Goal: Task Accomplishment & Management: Use online tool/utility

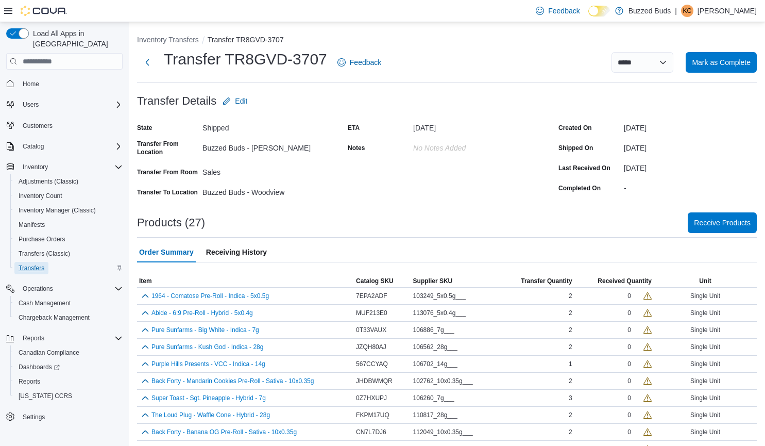
click at [21, 264] on span "Transfers" at bounding box center [32, 268] width 26 height 8
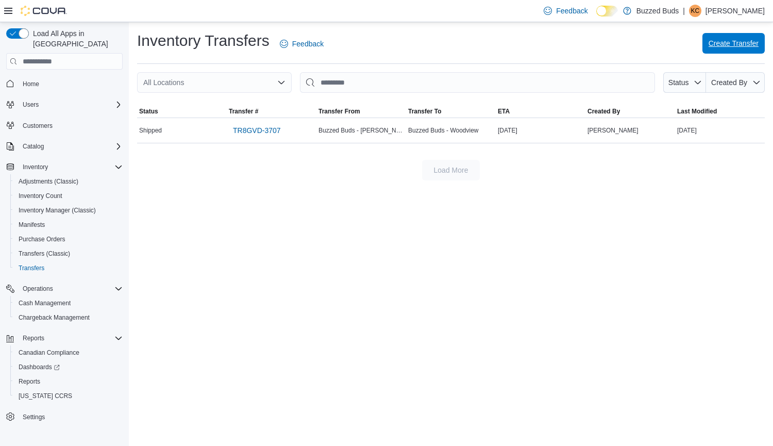
click at [722, 44] on span "Create Transfer" at bounding box center [733, 43] width 50 height 10
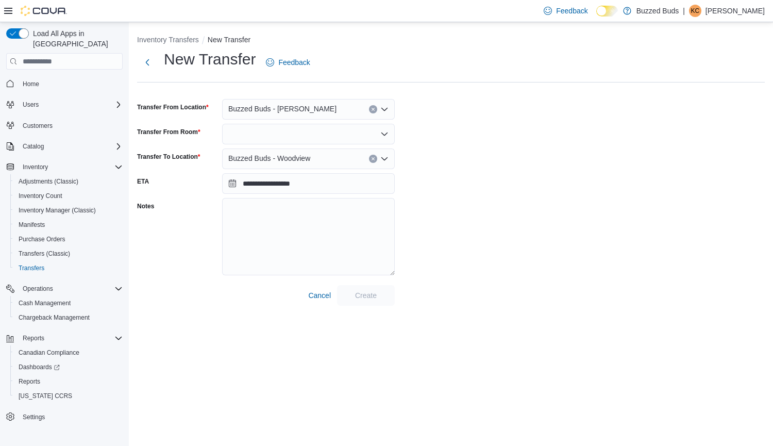
click at [266, 131] on div at bounding box center [308, 134] width 173 height 21
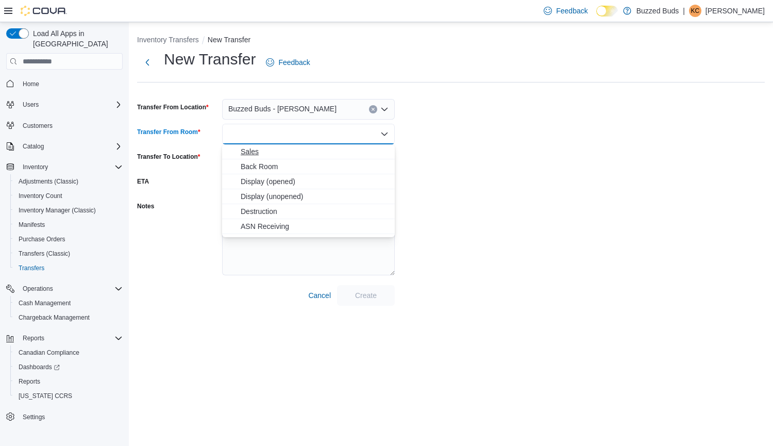
click at [267, 155] on span "Sales" at bounding box center [315, 151] width 148 height 10
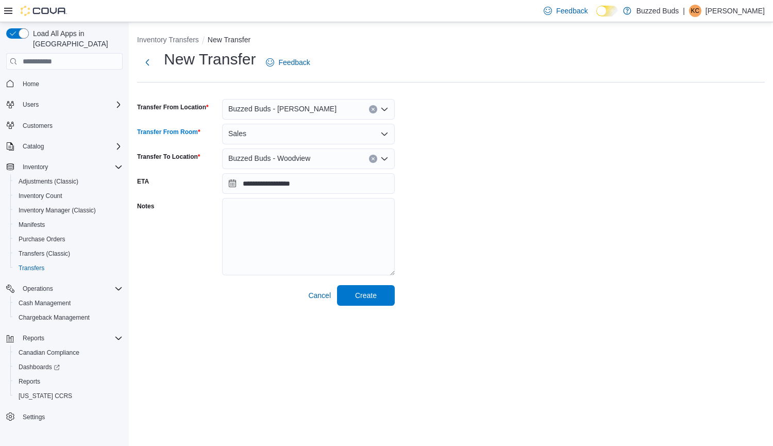
click at [370, 284] on div at bounding box center [266, 281] width 258 height 8
click at [365, 296] on span "Create" at bounding box center [366, 294] width 22 height 10
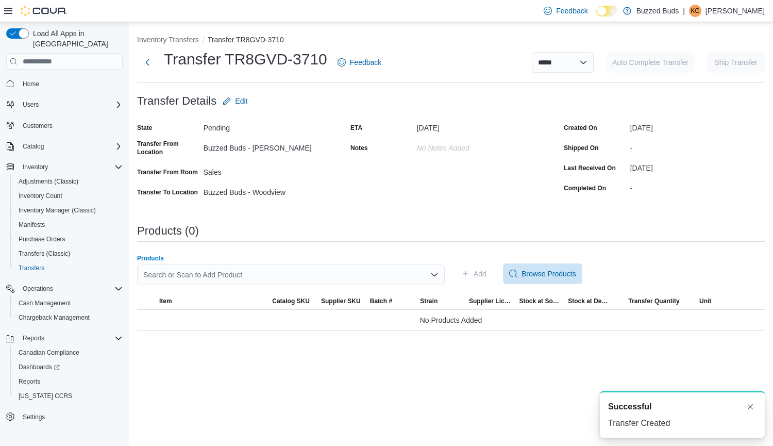
click at [405, 274] on div "Search or Scan to Add Product" at bounding box center [291, 274] width 308 height 21
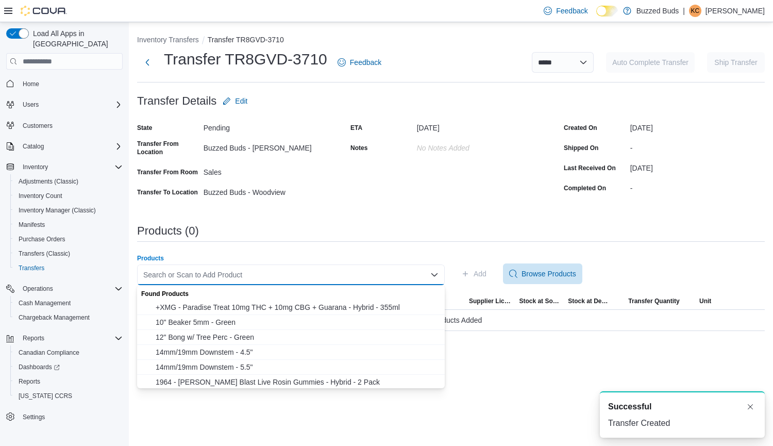
paste input "**********"
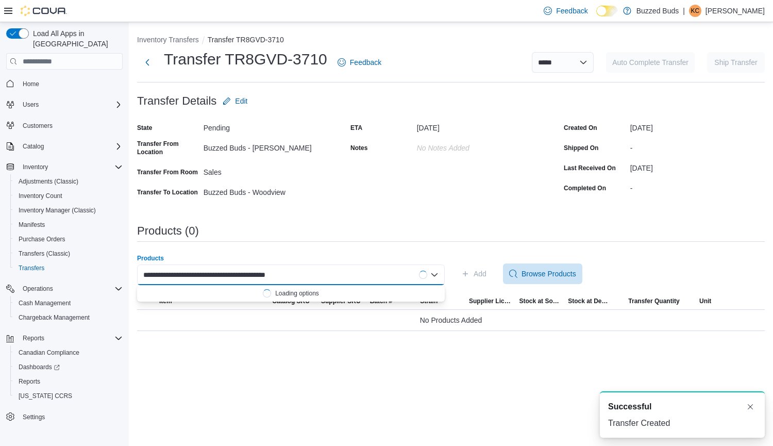
type input "**********"
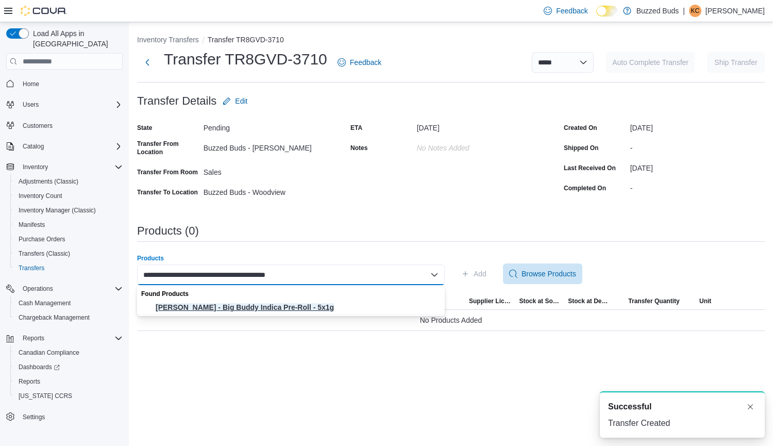
click at [317, 307] on span "[PERSON_NAME] - Big Buddy Indica Pre-Roll - 5x1g" at bounding box center [297, 307] width 283 height 10
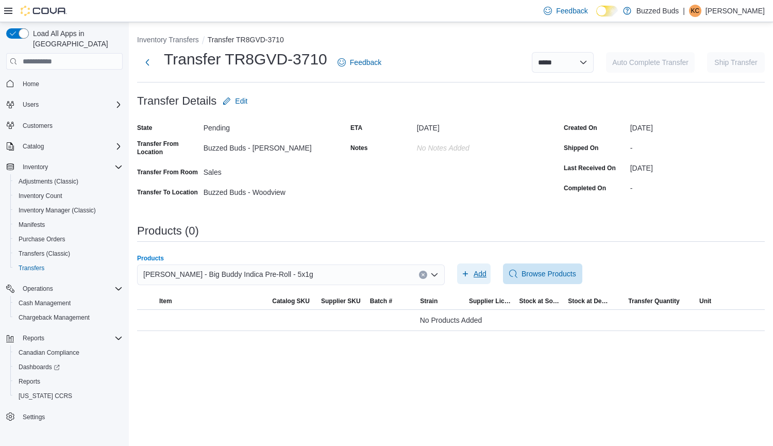
click at [478, 274] on span "Add" at bounding box center [479, 273] width 13 height 10
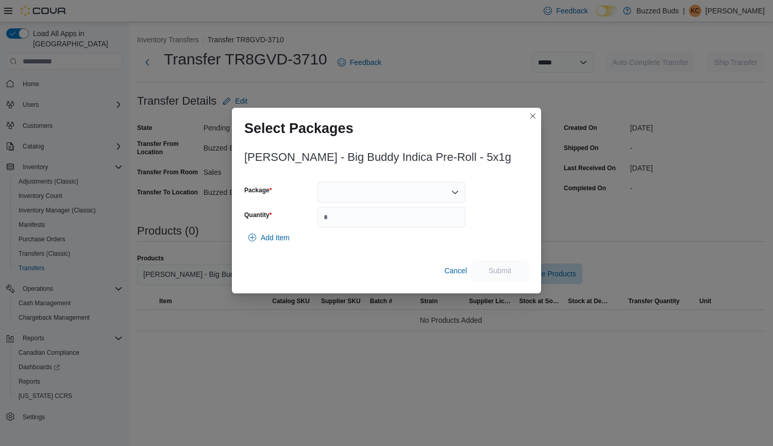
click at [390, 188] on div at bounding box center [391, 192] width 148 height 21
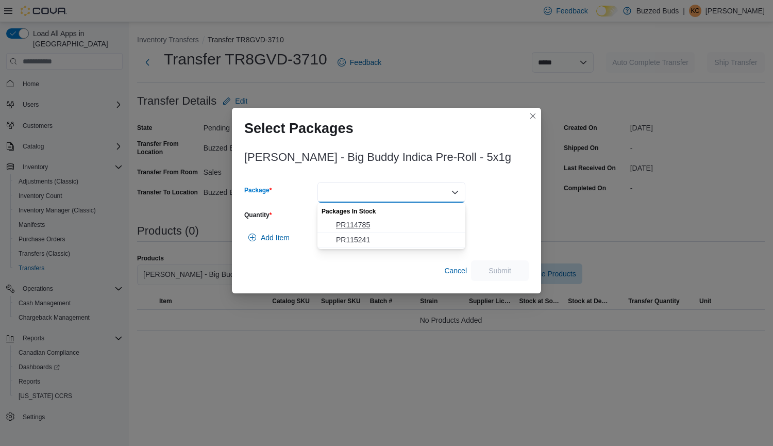
click at [359, 225] on span "PR114785" at bounding box center [397, 224] width 123 height 10
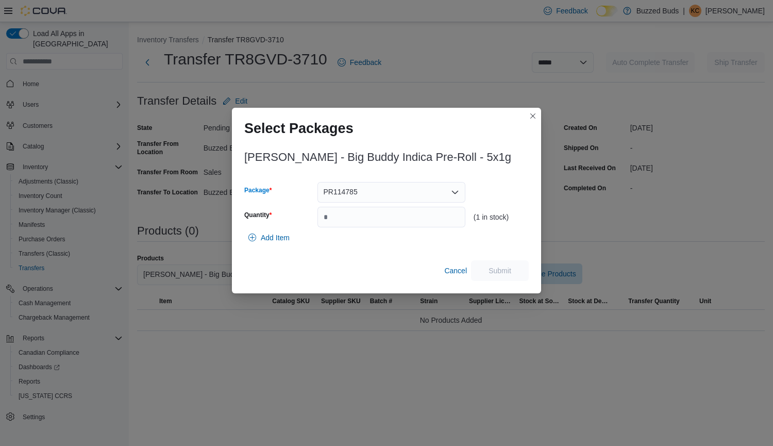
click at [387, 193] on div "PR114785 Combo box. Selected. PR114785. Press Backspace to delete PR114785. Com…" at bounding box center [391, 192] width 148 height 21
click at [367, 221] on span "PR115241" at bounding box center [397, 224] width 123 height 10
click at [349, 217] on input "Quantity" at bounding box center [391, 217] width 148 height 21
type input "*"
click at [506, 270] on span "Submit" at bounding box center [499, 270] width 23 height 10
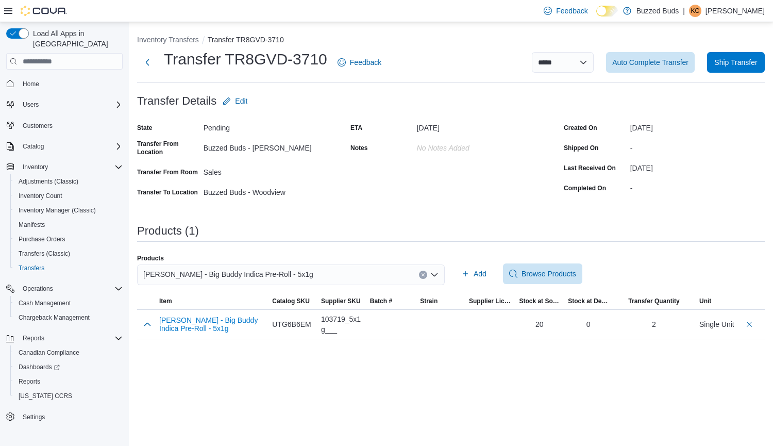
click at [421, 274] on icon "Clear input" at bounding box center [422, 275] width 3 height 3
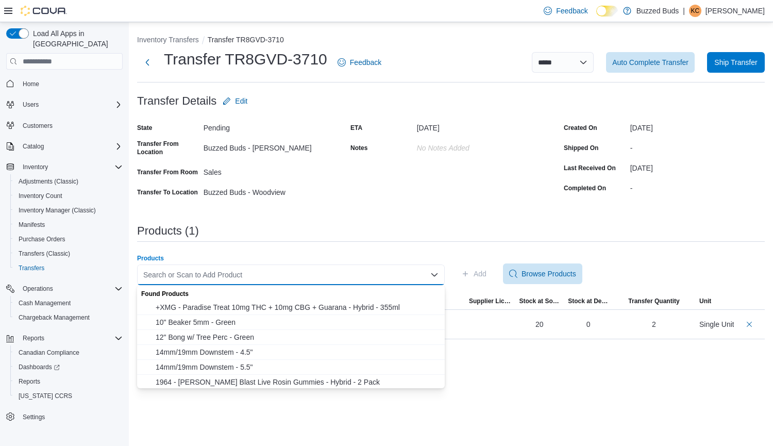
paste input "**********"
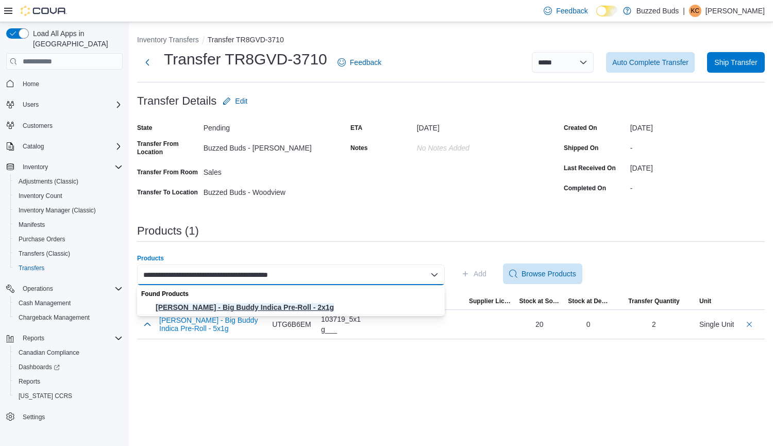
type input "**********"
click at [298, 305] on span "[PERSON_NAME] - Big Buddy Indica Pre-Roll - 2x1g" at bounding box center [297, 307] width 283 height 10
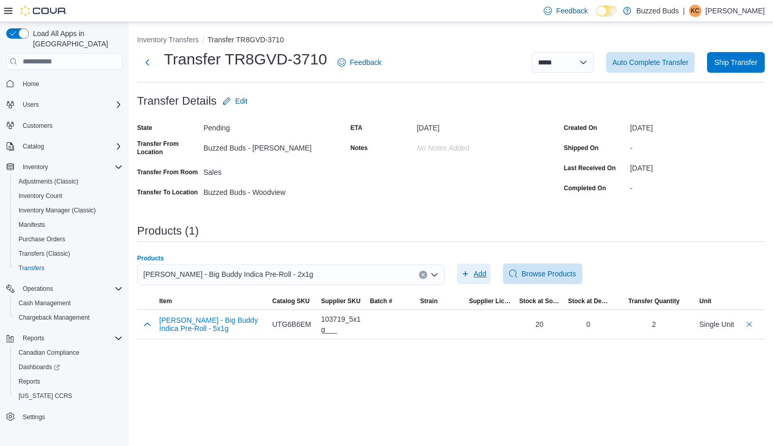
click at [483, 271] on span "Add" at bounding box center [479, 273] width 13 height 10
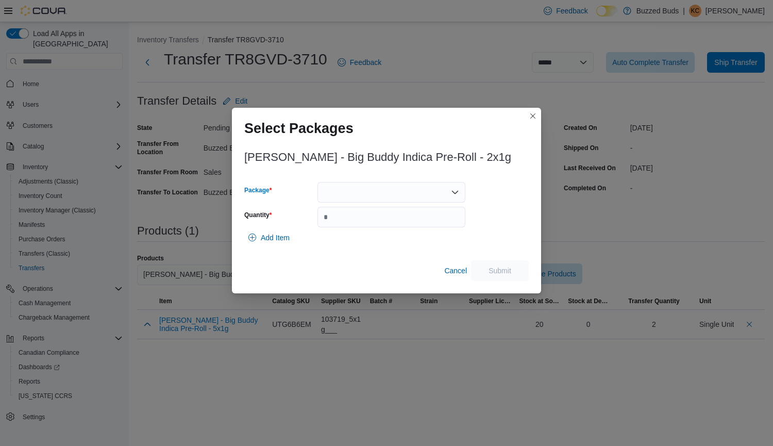
click at [383, 184] on div at bounding box center [391, 192] width 148 height 21
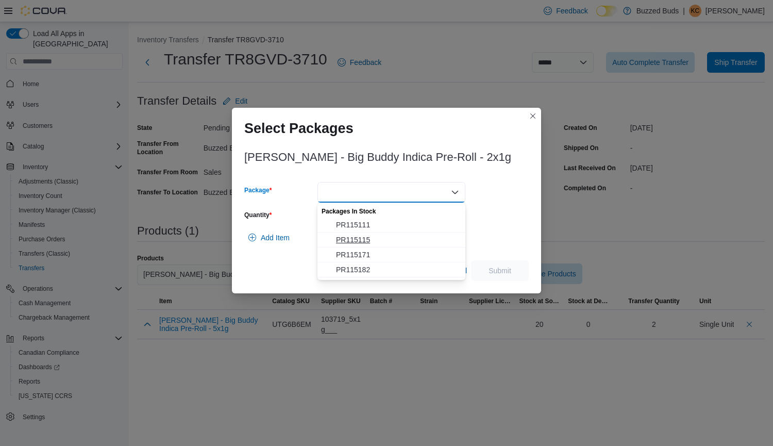
click at [359, 237] on span "PR115115" at bounding box center [397, 239] width 123 height 10
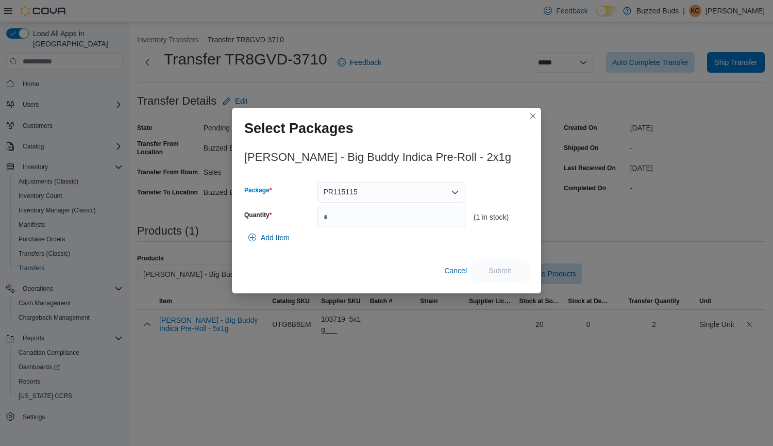
click at [386, 189] on div "PR115115 Combo box. Selected. PR115115. Press Backspace to delete PR115115. Com…" at bounding box center [391, 192] width 148 height 21
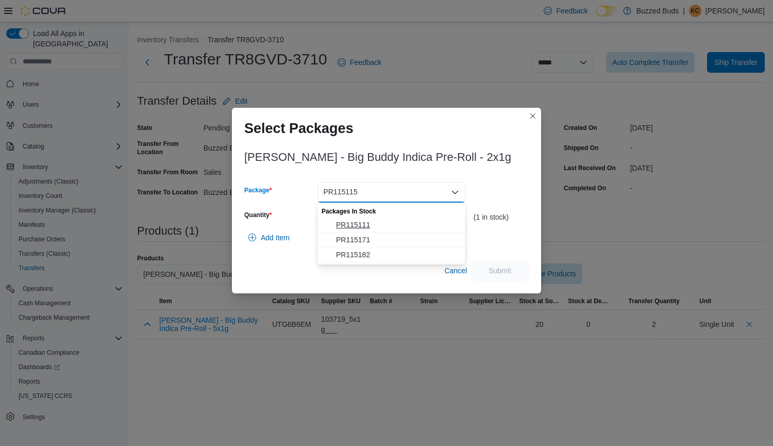
click at [370, 220] on span "PR115111" at bounding box center [397, 224] width 123 height 10
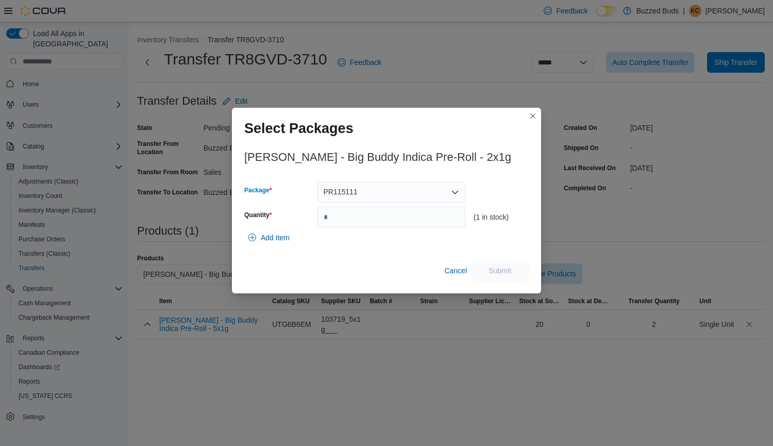
click at [402, 194] on div "PR115111" at bounding box center [391, 192] width 148 height 21
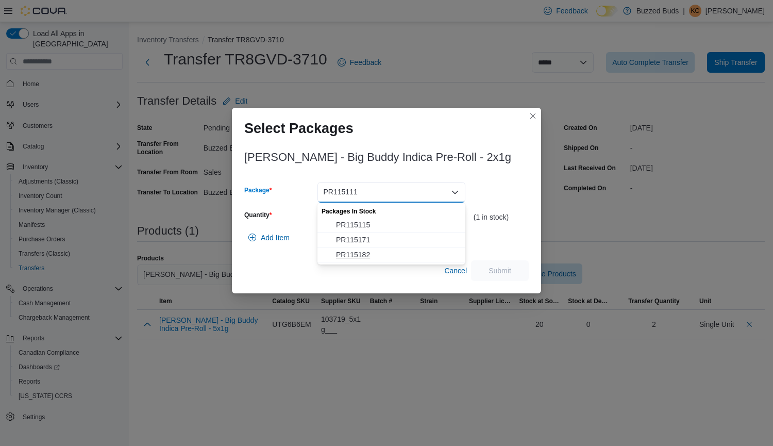
click at [364, 257] on span "PR115182" at bounding box center [397, 254] width 123 height 10
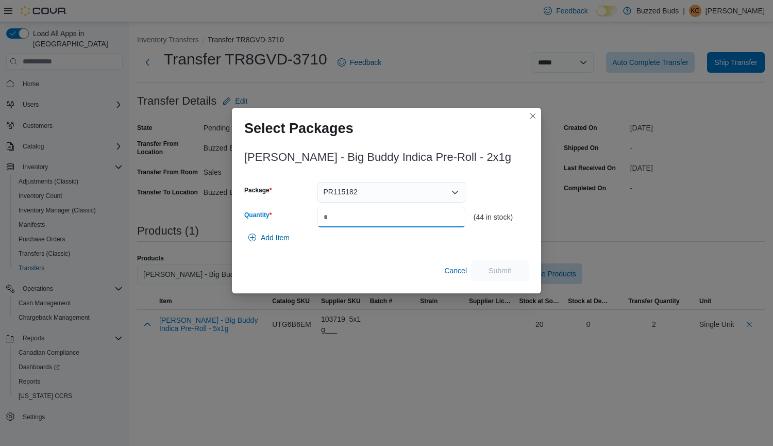
click at [339, 215] on input "Quantity" at bounding box center [391, 217] width 148 height 21
type input "*"
click at [508, 268] on span "Submit" at bounding box center [499, 270] width 23 height 10
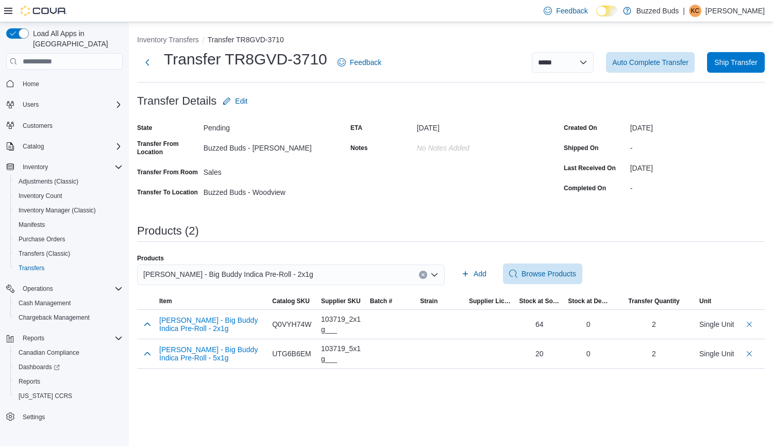
click at [421, 275] on icon "Clear input" at bounding box center [423, 274] width 4 height 4
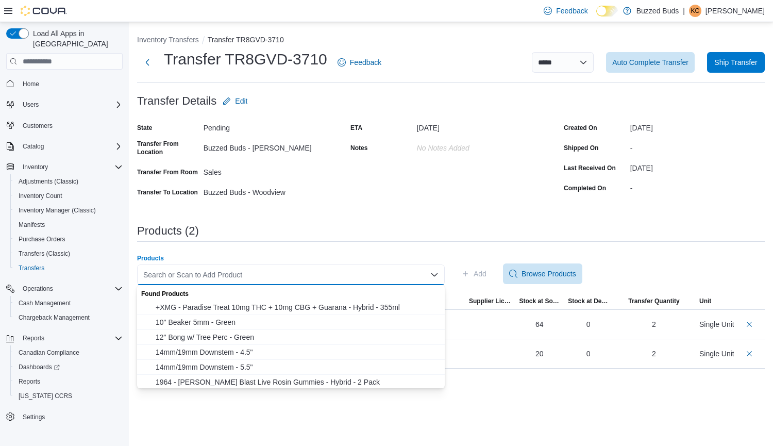
paste input "**********"
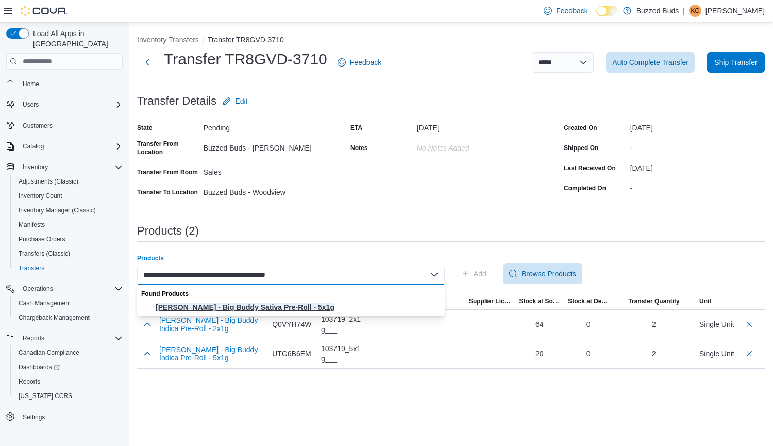
type input "**********"
click at [285, 306] on span "[PERSON_NAME] - Big Buddy Sativa Pre-Roll - 5x1g" at bounding box center [297, 307] width 283 height 10
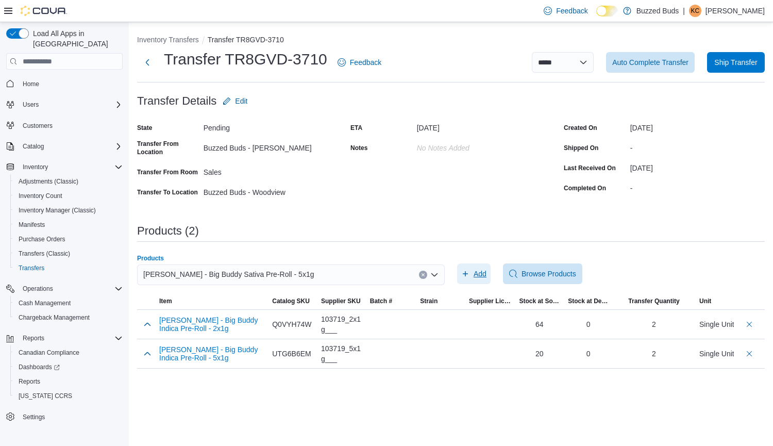
click at [475, 273] on span "Add" at bounding box center [479, 273] width 13 height 10
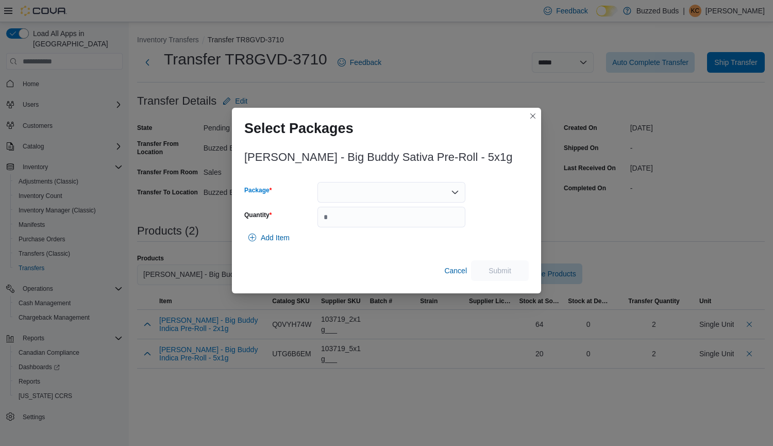
click at [352, 191] on div at bounding box center [391, 192] width 148 height 21
click at [340, 220] on span "PR115487" at bounding box center [397, 224] width 123 height 10
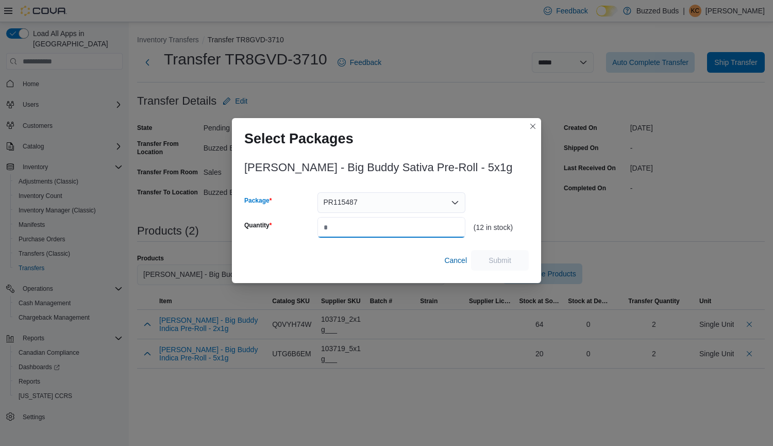
click at [345, 230] on input "Quantity" at bounding box center [391, 227] width 148 height 21
type input "*"
click at [510, 257] on span "Submit" at bounding box center [499, 259] width 23 height 10
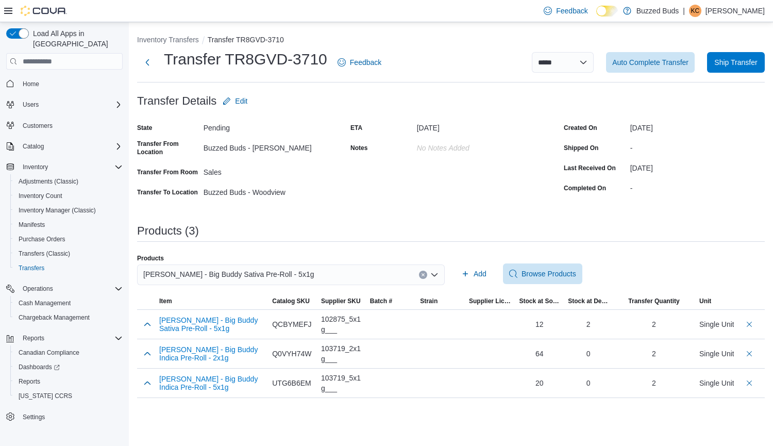
click at [421, 275] on icon "Clear input" at bounding box center [423, 274] width 4 height 4
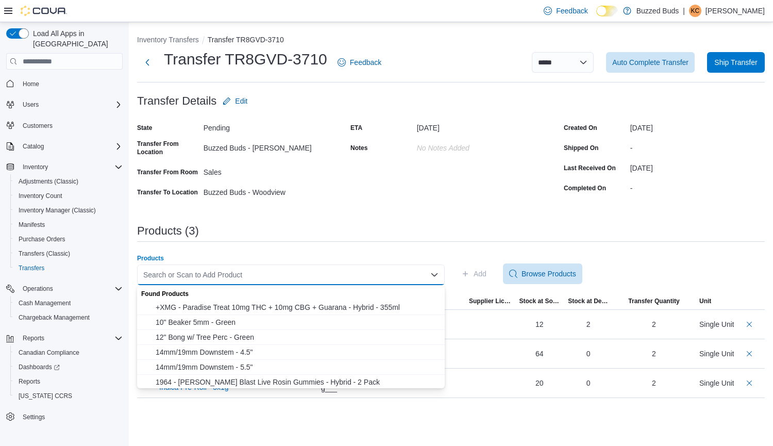
paste input "**********"
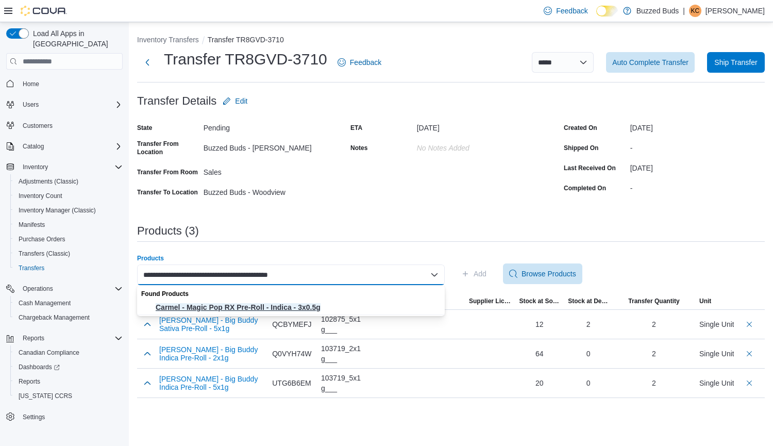
type input "**********"
click at [313, 308] on span "Carmel - Magic Pop RX Pre-Roll - Indica - 3x0.5g" at bounding box center [297, 307] width 283 height 10
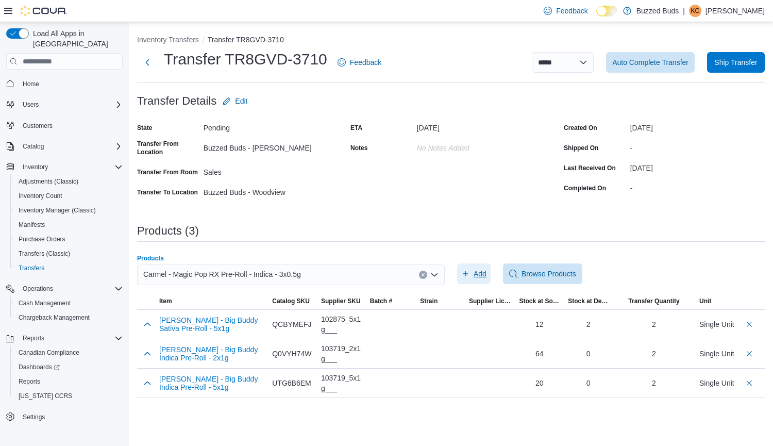
click at [479, 268] on span "Add" at bounding box center [479, 273] width 13 height 10
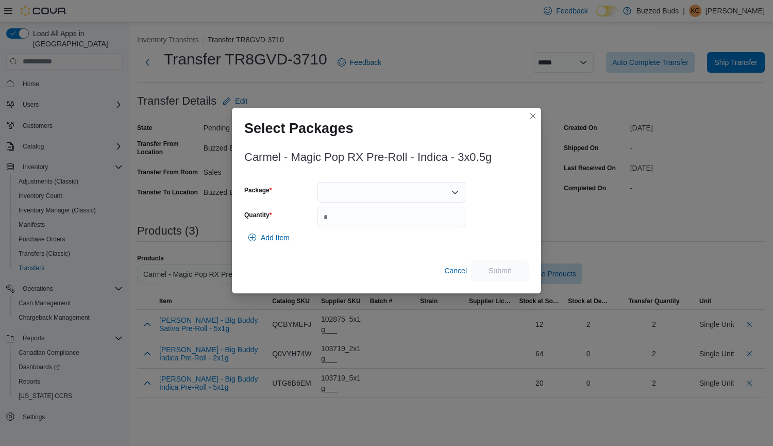
click at [355, 185] on div at bounding box center [391, 192] width 148 height 21
click at [351, 214] on div "Packages In Stock" at bounding box center [391, 209] width 148 height 15
click at [365, 226] on span "MP3LF1" at bounding box center [397, 224] width 123 height 10
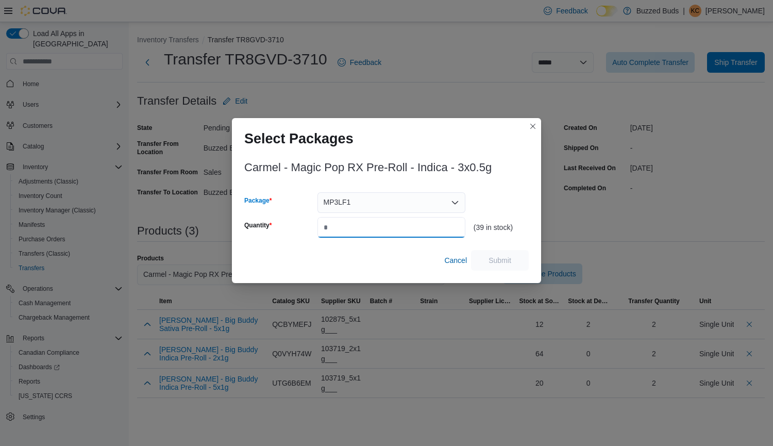
click at [343, 225] on input "Quantity" at bounding box center [391, 227] width 148 height 21
type input "*"
click at [499, 261] on span "Submit" at bounding box center [499, 259] width 23 height 10
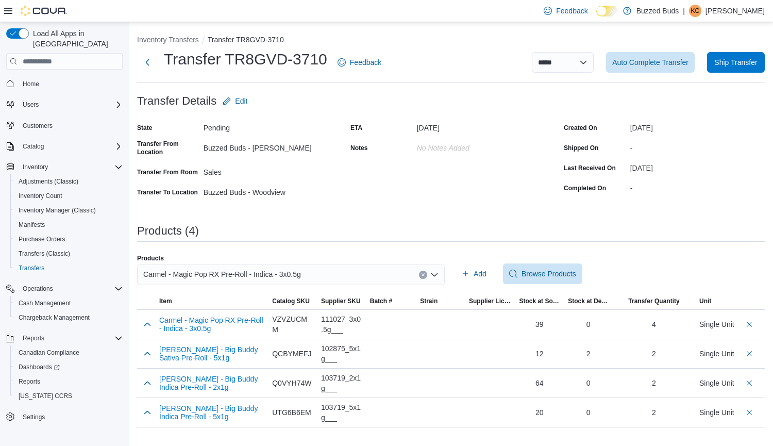
click at [421, 274] on icon "Clear input" at bounding box center [423, 274] width 4 height 4
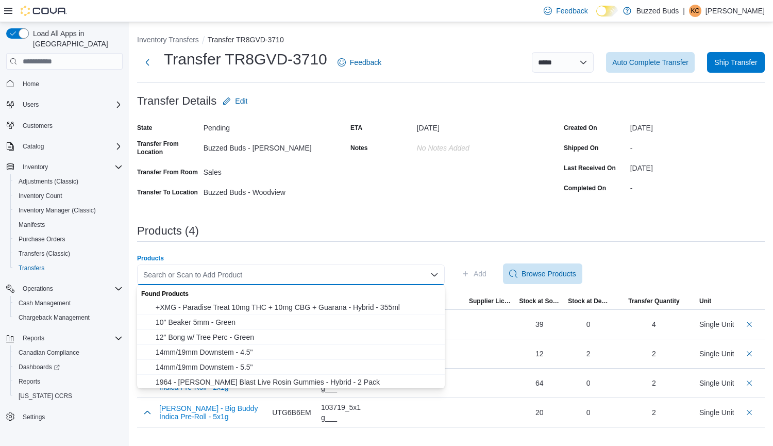
paste input "**********"
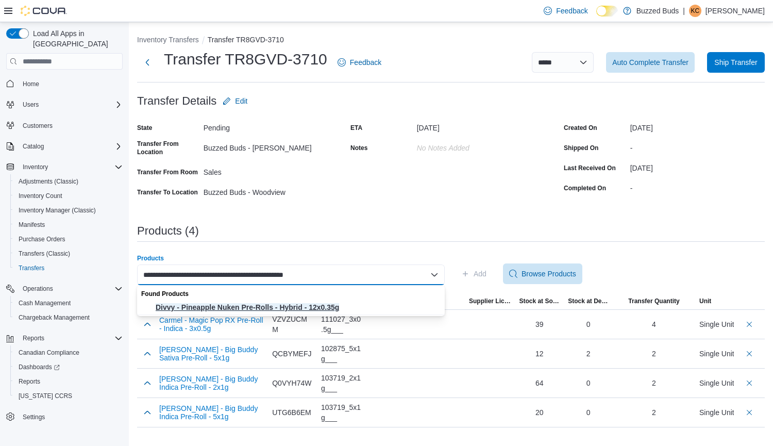
type input "**********"
click at [345, 304] on span "Divvy - Pineapple Nuken Pre-Rolls - Hybrid - 12x0.35g" at bounding box center [297, 307] width 283 height 10
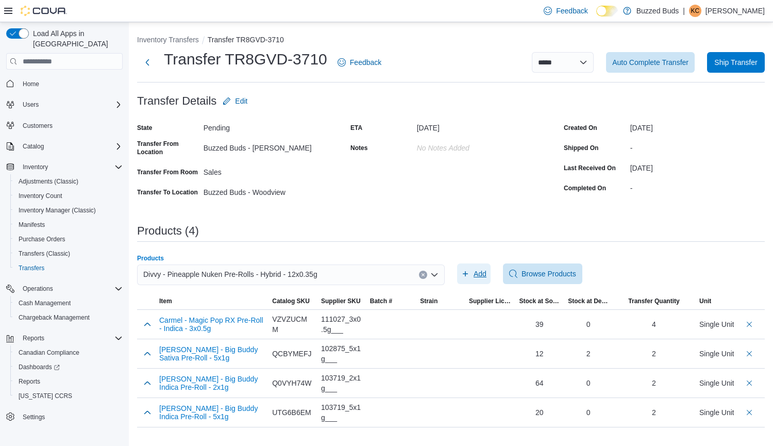
click at [484, 275] on span "Add" at bounding box center [479, 273] width 13 height 10
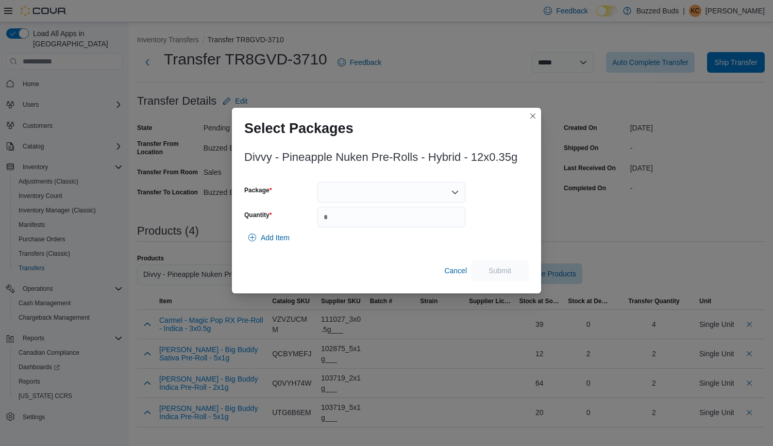
click at [350, 194] on div at bounding box center [391, 192] width 148 height 21
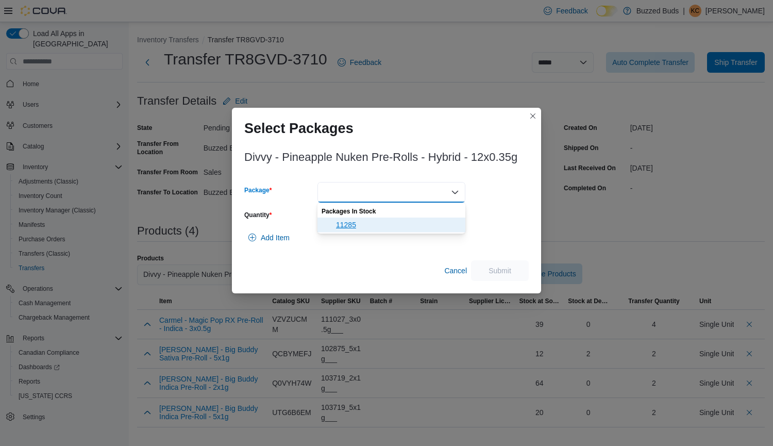
click at [349, 223] on span "11285" at bounding box center [397, 224] width 123 height 10
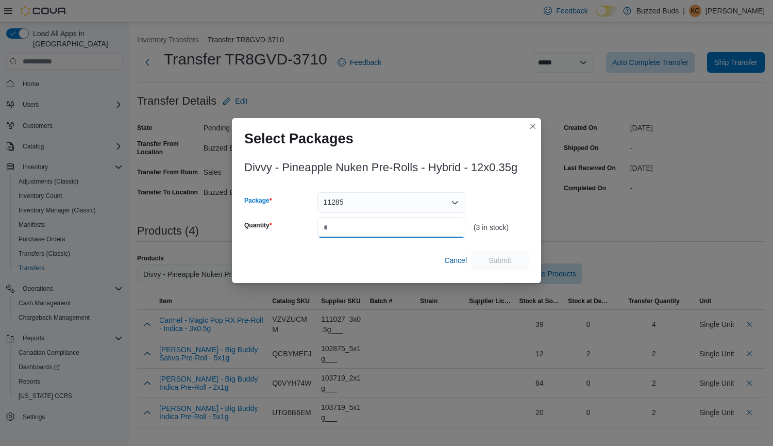
click at [336, 225] on input "Quantity" at bounding box center [391, 227] width 148 height 21
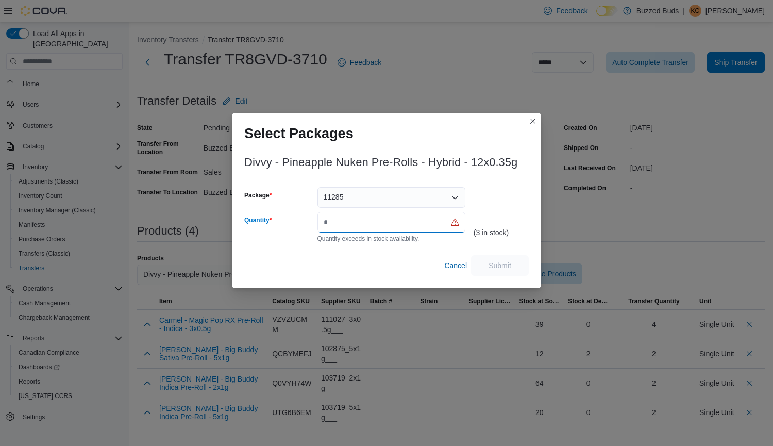
type input "*"
click at [456, 189] on div "11285" at bounding box center [391, 197] width 148 height 21
click at [456, 189] on div "11285 Combo box. Selected. 11285. Press Backspace to delete 11285. Combo box in…" at bounding box center [391, 197] width 148 height 21
click at [518, 198] on div "(3 in stock)" at bounding box center [500, 215] width 55 height 56
click at [364, 218] on input "*" at bounding box center [391, 222] width 148 height 21
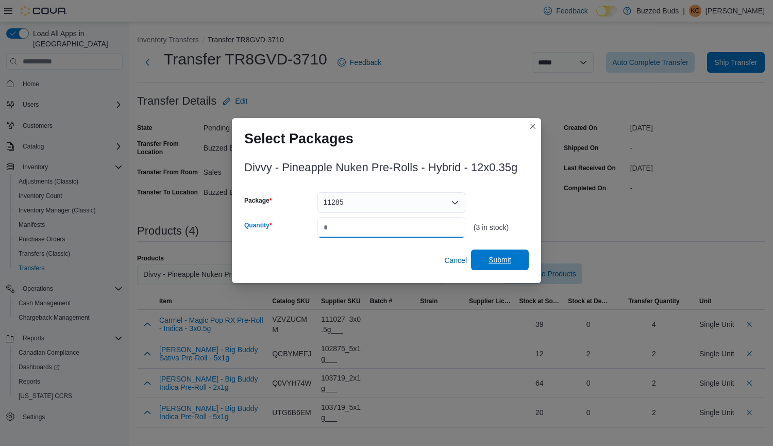
type input "*"
click at [485, 257] on span "Submit" at bounding box center [499, 259] width 45 height 21
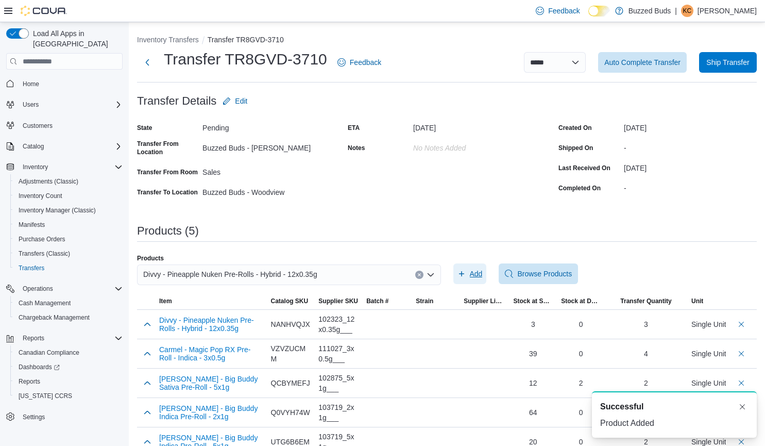
click at [473, 272] on span "Add" at bounding box center [469, 273] width 25 height 21
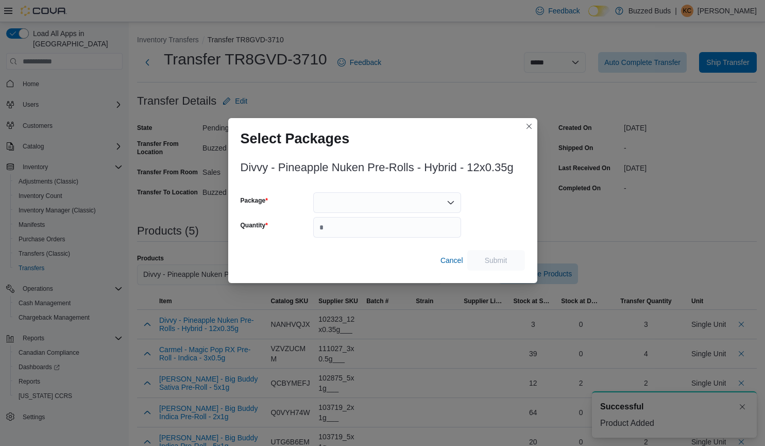
click at [432, 205] on div at bounding box center [387, 202] width 148 height 21
click at [432, 205] on div "Combo box. Selected. . Press Backspace to delete . Combo box input. Select a Pa…" at bounding box center [387, 202] width 148 height 21
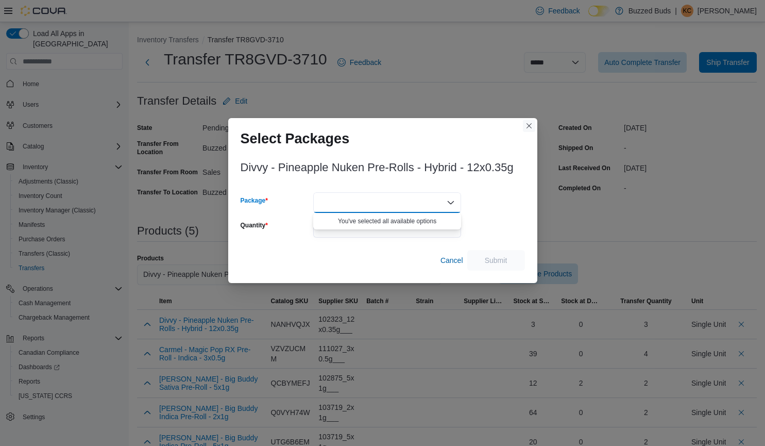
click at [531, 128] on button "Closes this modal window" at bounding box center [529, 126] width 12 height 12
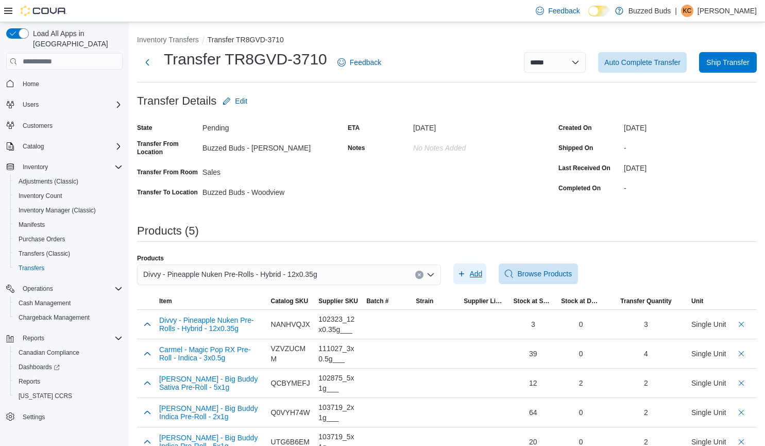
click at [476, 272] on span "Add" at bounding box center [476, 273] width 13 height 10
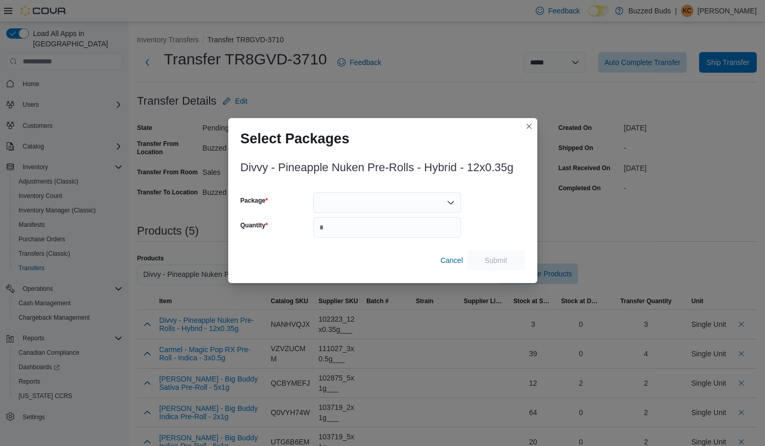
click at [450, 203] on icon "Open list of options" at bounding box center [451, 202] width 6 height 3
click at [450, 203] on icon "Close list of options" at bounding box center [451, 202] width 6 height 3
click at [524, 127] on button "Closes this modal window" at bounding box center [529, 126] width 12 height 12
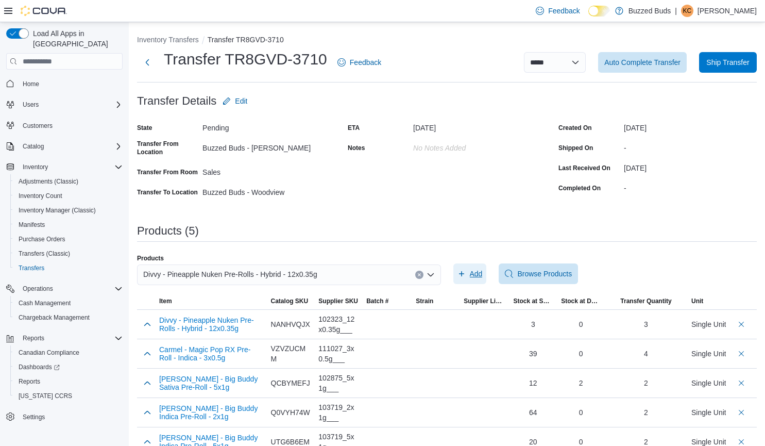
click at [479, 275] on span "Add" at bounding box center [476, 273] width 13 height 10
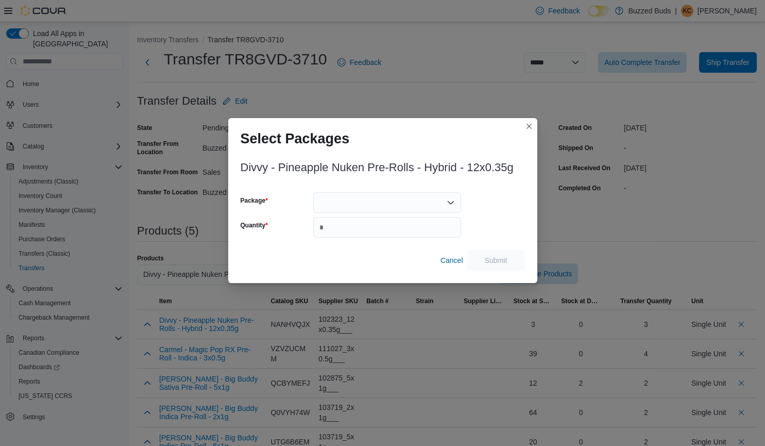
click at [453, 200] on icon "Open list of options" at bounding box center [451, 202] width 8 height 8
click at [531, 125] on button "Closes this modal window" at bounding box center [529, 126] width 12 height 12
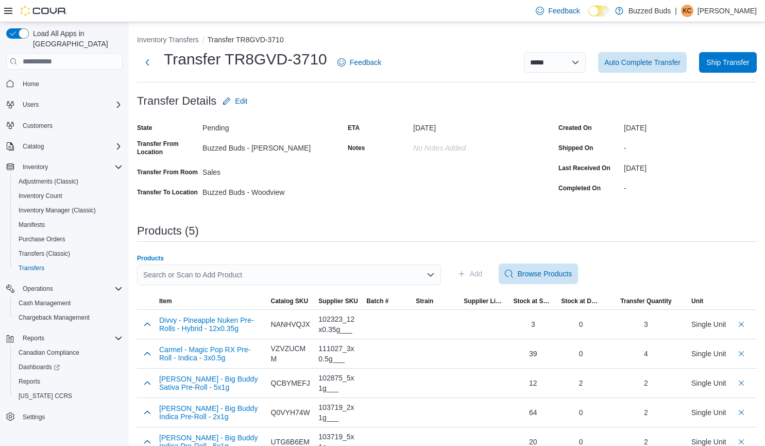
click at [213, 276] on div "Search or Scan to Add Product" at bounding box center [289, 274] width 304 height 21
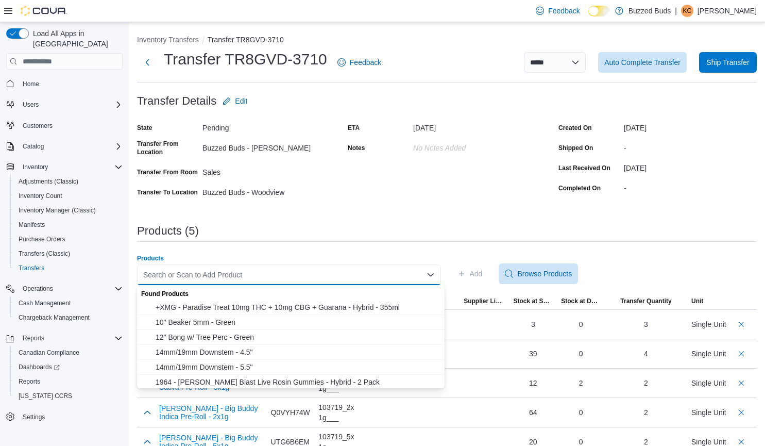
paste input "**********"
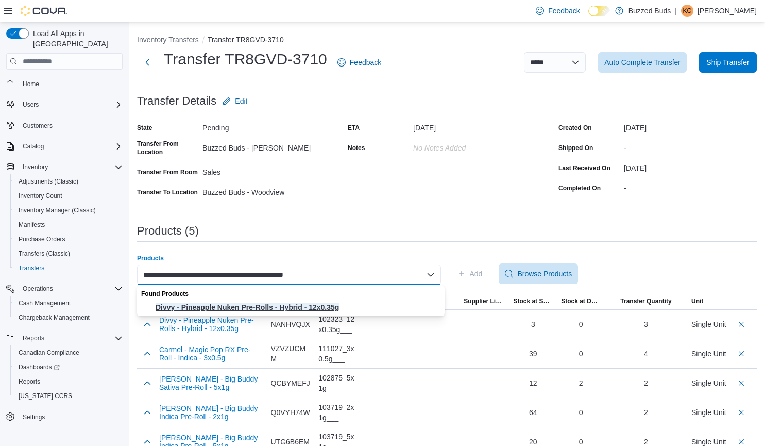
type input "**********"
click at [272, 303] on span "Divvy - Pineapple Nuken Pre-Rolls - Hybrid - 12x0.35g" at bounding box center [297, 307] width 283 height 10
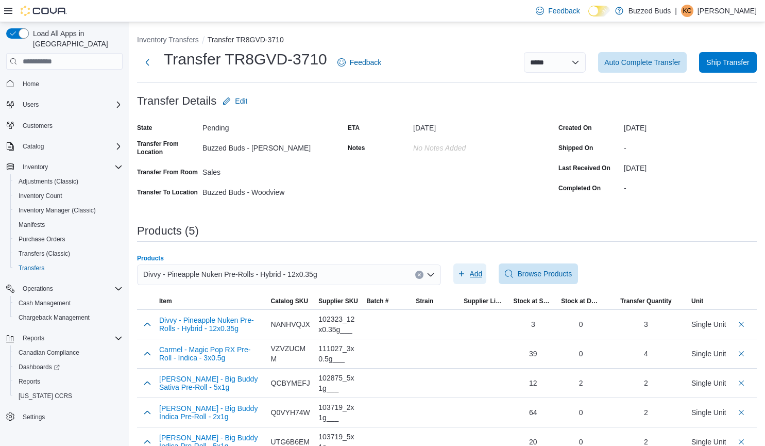
click at [473, 271] on span "Add" at bounding box center [476, 273] width 13 height 10
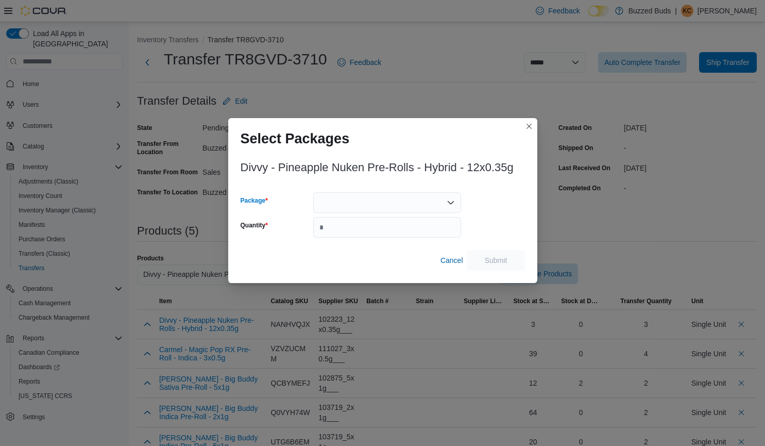
click at [401, 209] on div at bounding box center [387, 202] width 148 height 21
click at [449, 201] on icon "Close list of options" at bounding box center [451, 202] width 8 height 8
click at [449, 201] on icon "Open list of options" at bounding box center [451, 202] width 8 height 8
click at [528, 126] on button "Closes this modal window" at bounding box center [529, 126] width 12 height 12
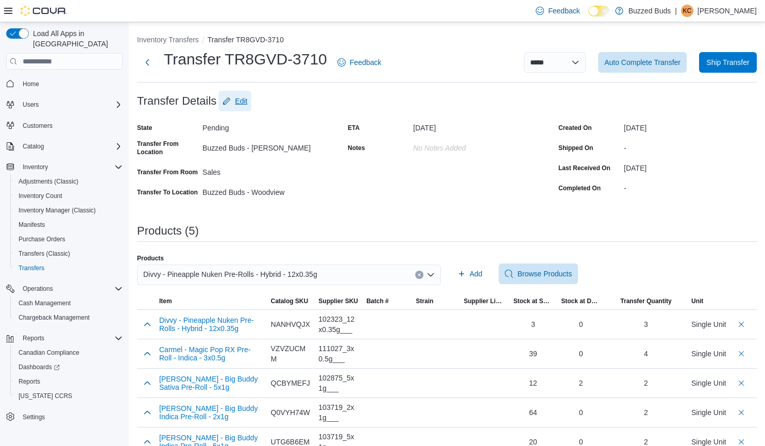
click at [226, 100] on icon "button" at bounding box center [226, 100] width 7 height 7
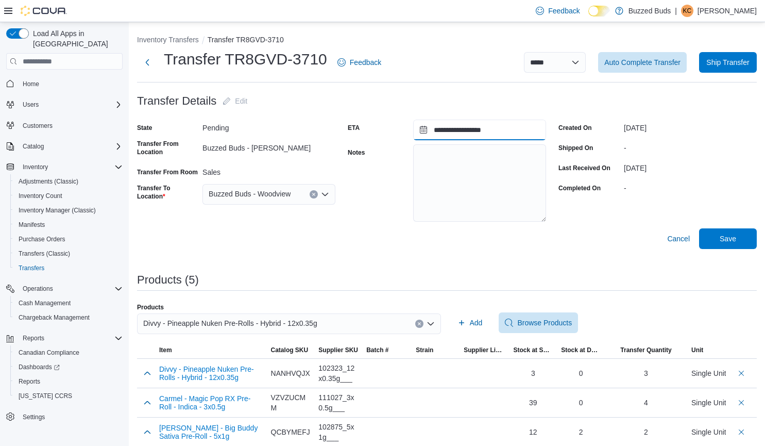
click at [503, 130] on input "**********" at bounding box center [479, 130] width 133 height 21
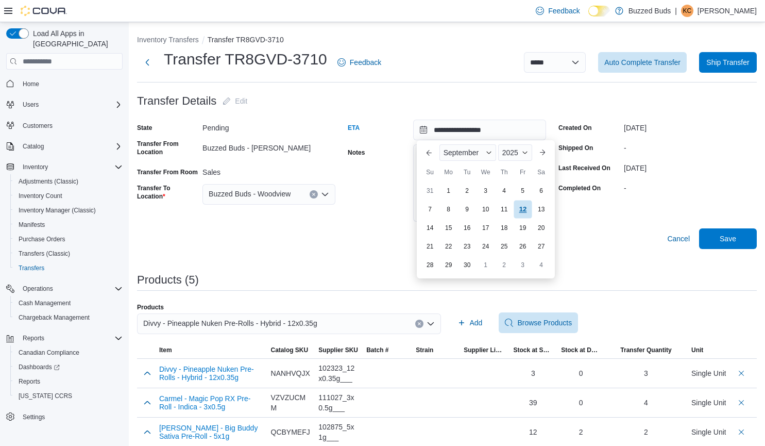
click at [524, 211] on div "12" at bounding box center [523, 209] width 18 height 18
type input "**********"
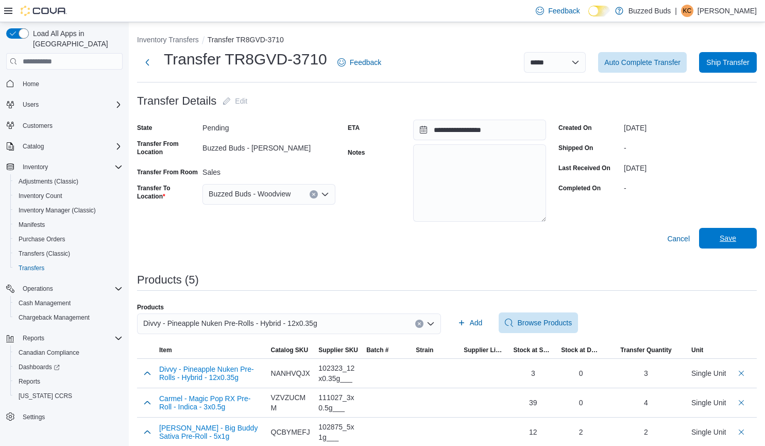
click at [730, 237] on span "Save" at bounding box center [728, 238] width 16 height 10
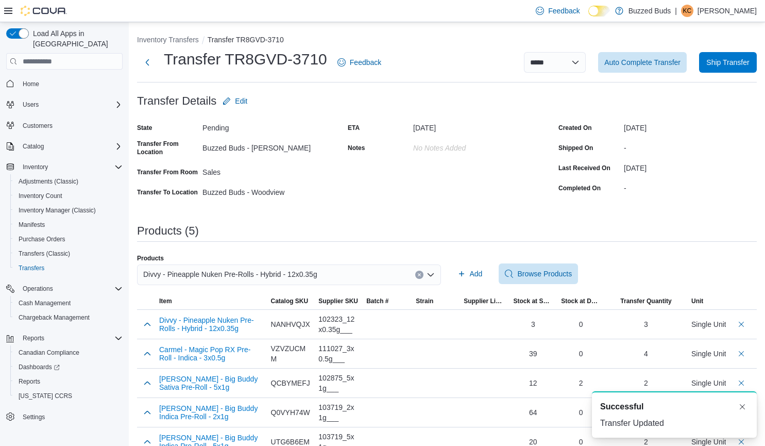
scroll to position [19, 0]
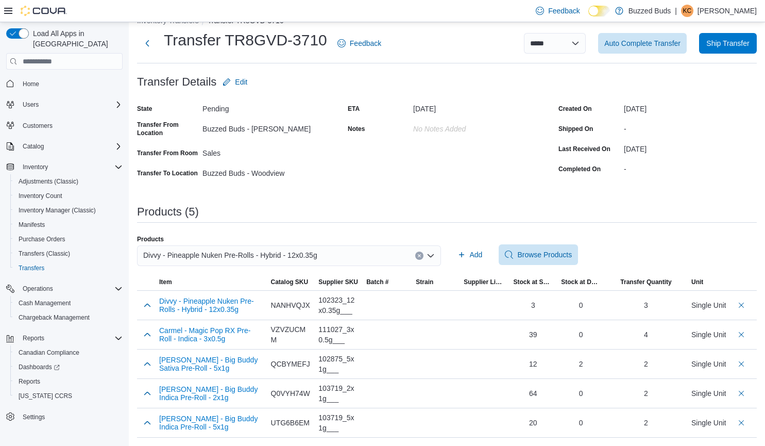
click at [420, 254] on icon "Clear input" at bounding box center [419, 255] width 3 height 3
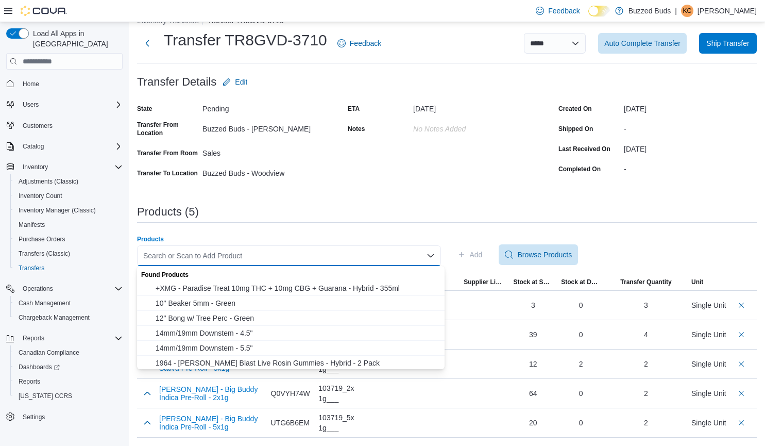
paste input "**********"
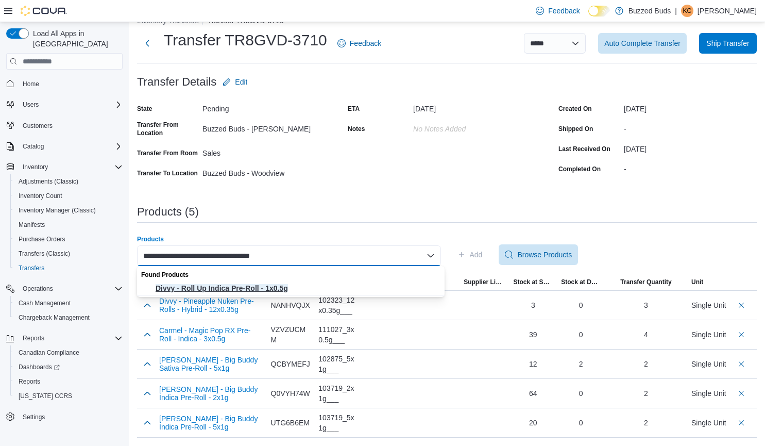
type input "**********"
click at [265, 286] on span "Divvy - Roll Up Indica Pre-Roll - 1x0.5g" at bounding box center [297, 288] width 283 height 10
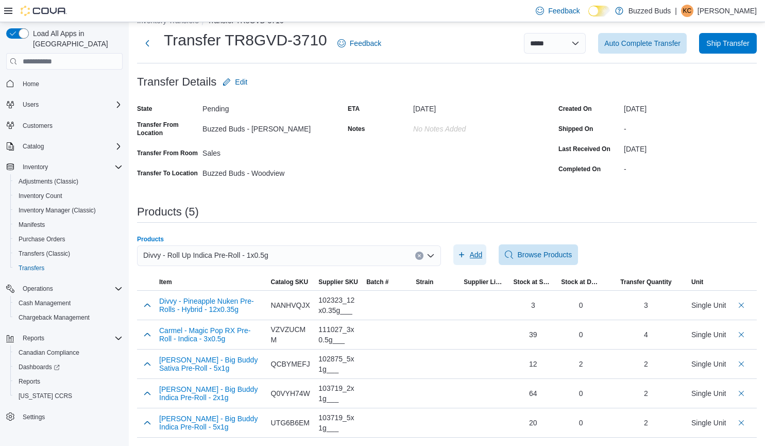
click at [469, 256] on span "Add" at bounding box center [469, 254] width 25 height 21
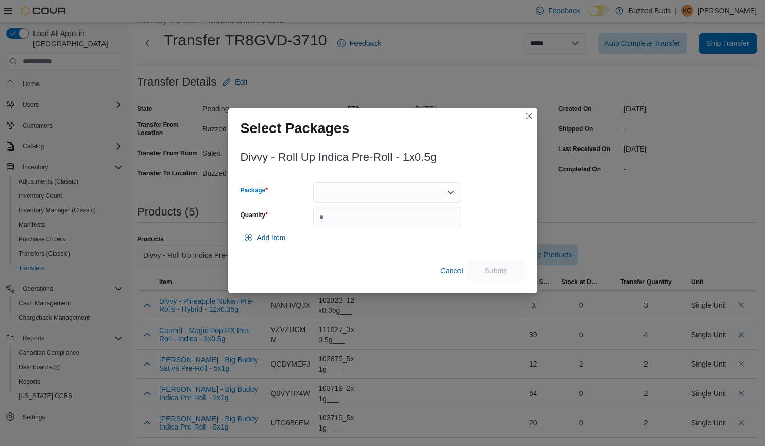
click at [351, 192] on div at bounding box center [387, 192] width 148 height 21
click at [338, 221] on span "11632" at bounding box center [393, 225] width 123 height 10
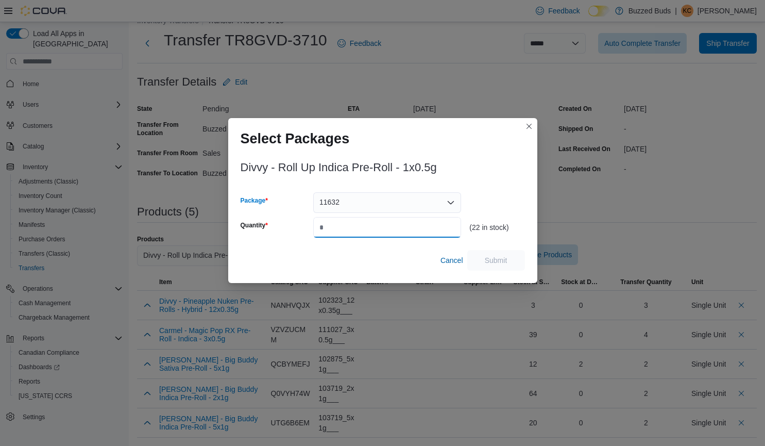
click at [351, 230] on input "Quantity" at bounding box center [387, 227] width 148 height 21
type input "*"
click at [494, 257] on span "Submit" at bounding box center [496, 259] width 23 height 10
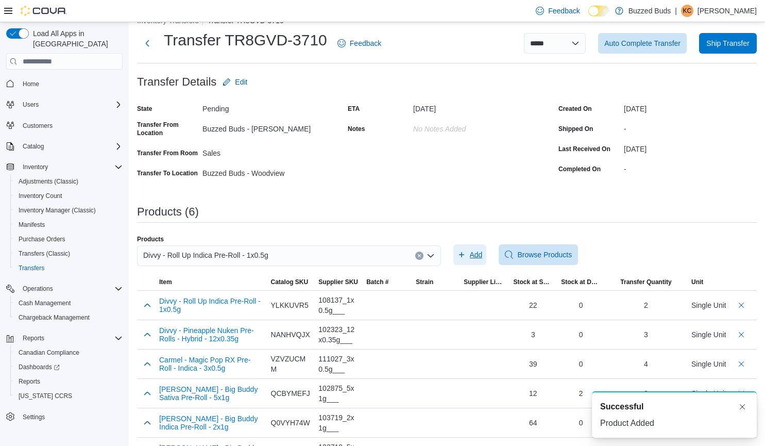
scroll to position [0, 0]
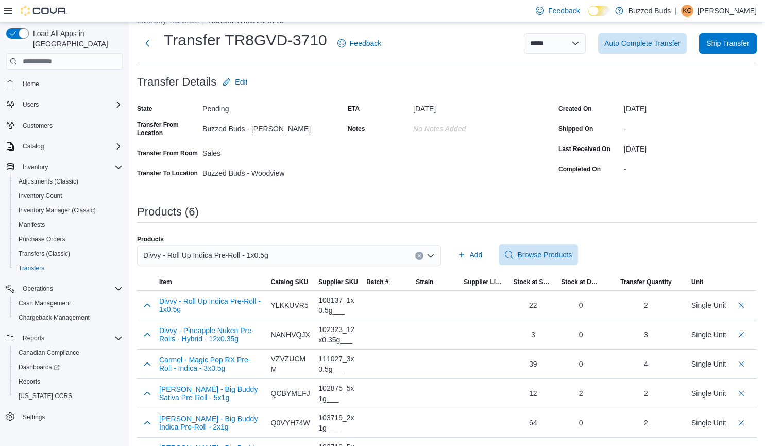
click at [421, 254] on icon "Clear input" at bounding box center [419, 255] width 4 height 4
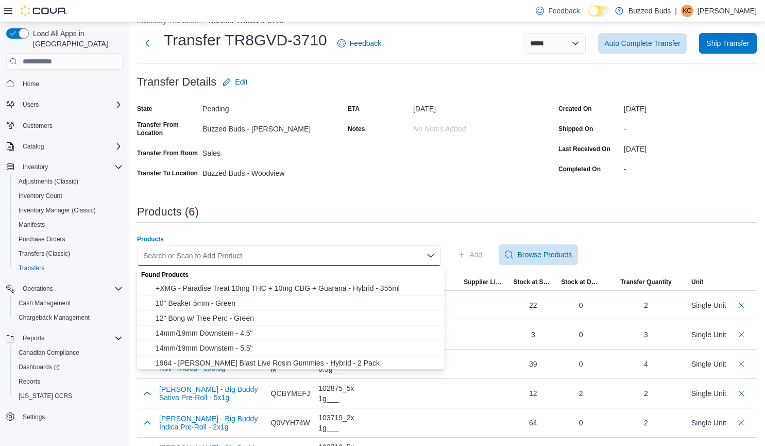
paste input "**********"
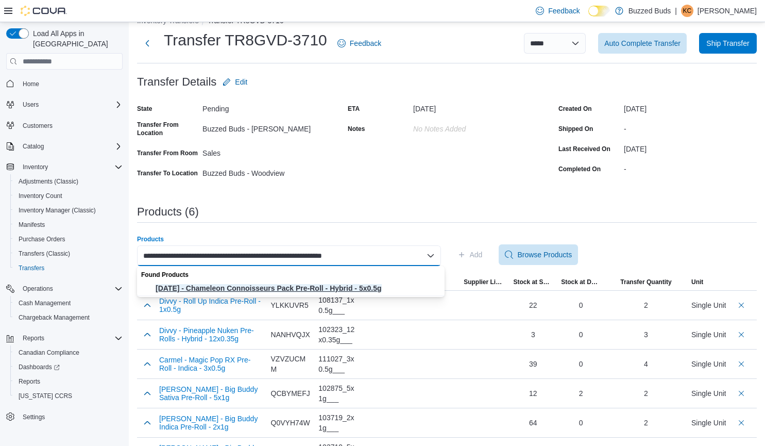
type input "**********"
click at [387, 283] on span "Next Friday - Chameleon Connoisseurs Pack Pre-Roll - Hybrid - 5x0.5g" at bounding box center [297, 288] width 283 height 10
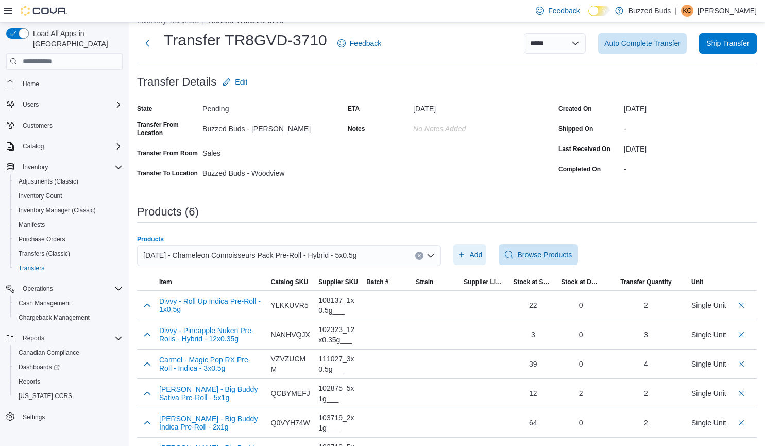
click at [473, 250] on span "Add" at bounding box center [476, 254] width 13 height 10
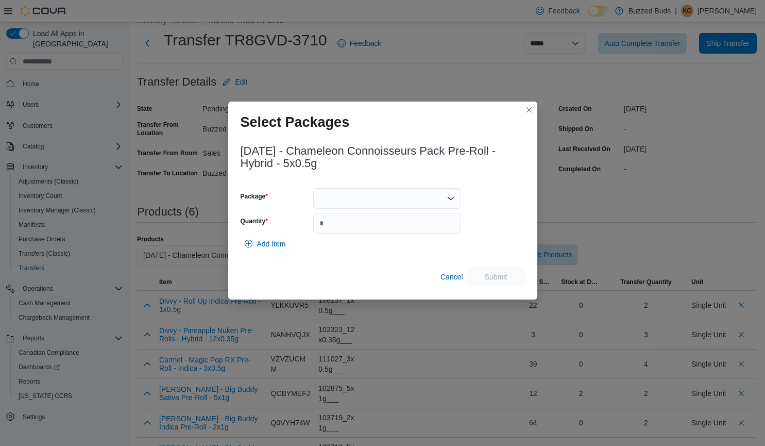
click at [454, 193] on div at bounding box center [387, 198] width 148 height 21
click at [388, 232] on span "CCPB017" at bounding box center [393, 231] width 123 height 10
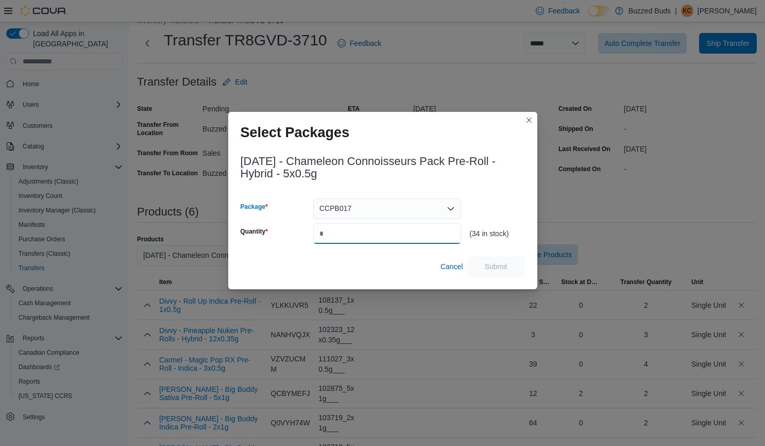
click at [360, 238] on input "Quantity" at bounding box center [387, 233] width 148 height 21
type input "*"
click at [494, 263] on span "Submit" at bounding box center [496, 266] width 23 height 10
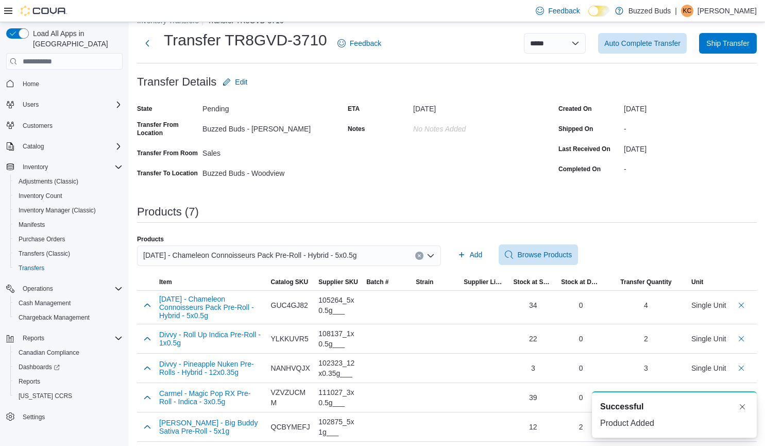
click at [420, 254] on icon "Clear input" at bounding box center [419, 255] width 3 height 3
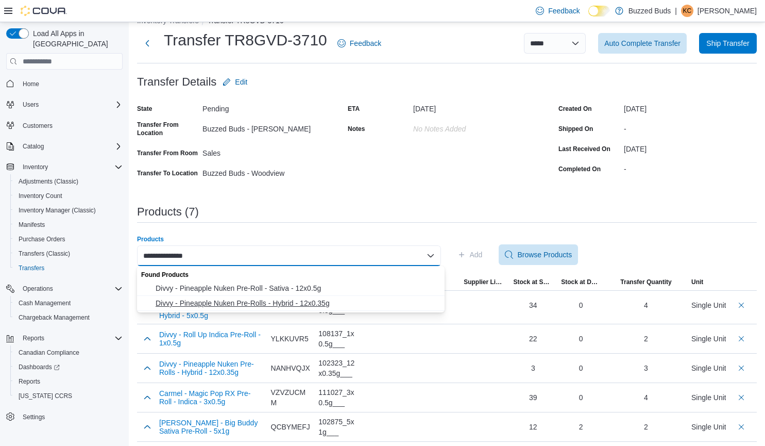
type input "**********"
click at [326, 302] on span "Divvy - Pineapple Nuken Pre-Rolls - Hybrid - 12x0.35g" at bounding box center [297, 303] width 283 height 10
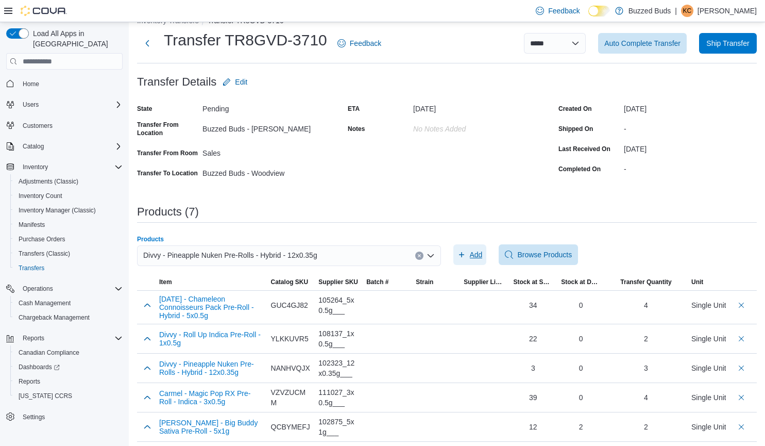
click at [471, 256] on span "Add" at bounding box center [469, 254] width 25 height 21
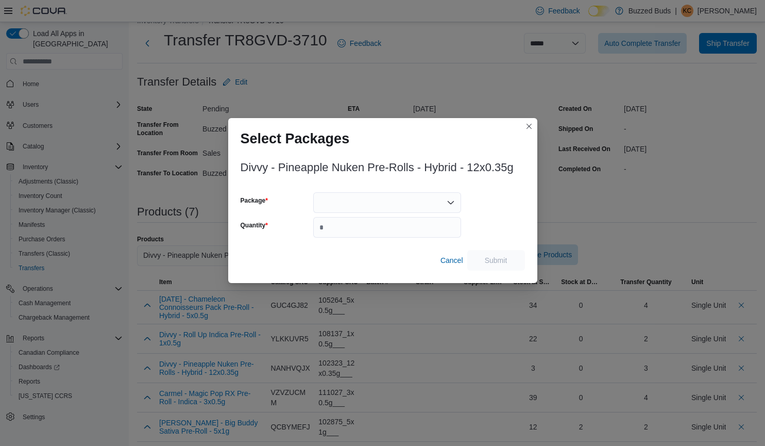
click at [381, 201] on div at bounding box center [387, 202] width 148 height 21
click at [381, 201] on div "Combo box. Selected. . Press Backspace to delete . Combo box input. Select a Pa…" at bounding box center [387, 202] width 148 height 21
click at [531, 126] on button "Closes this modal window" at bounding box center [529, 126] width 12 height 12
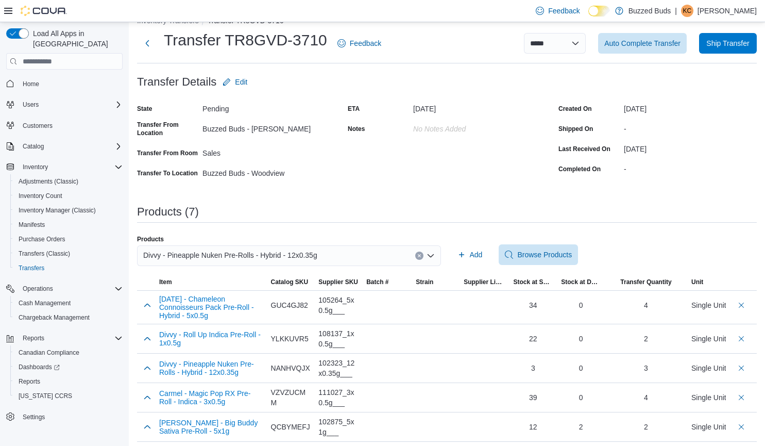
click at [421, 254] on icon "Clear input" at bounding box center [419, 255] width 4 height 4
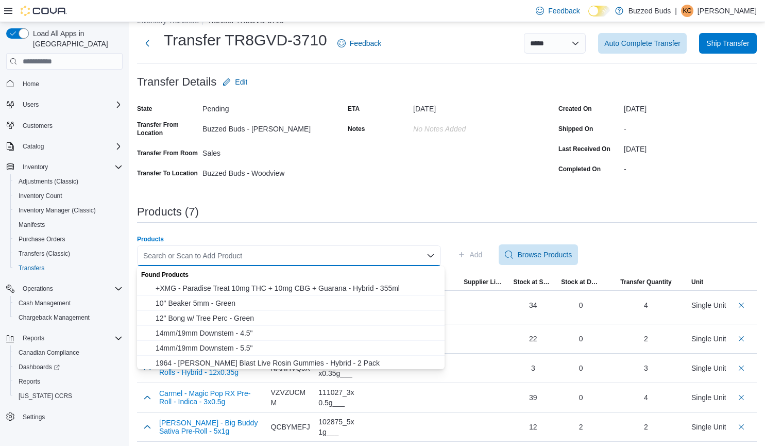
paste input "**********"
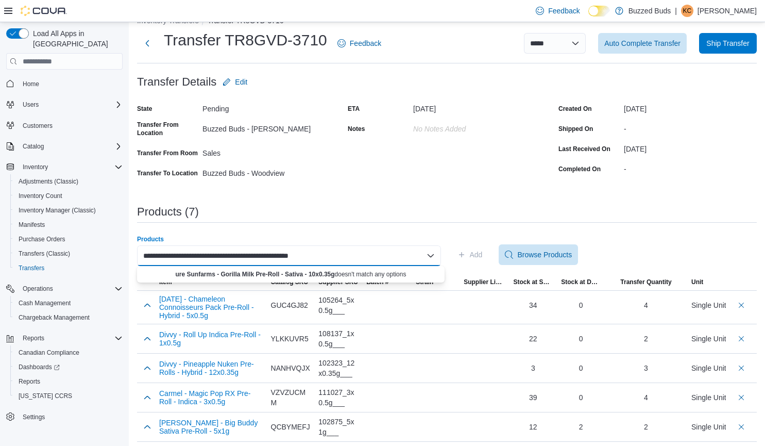
click at [143, 253] on input "**********" at bounding box center [231, 255] width 177 height 12
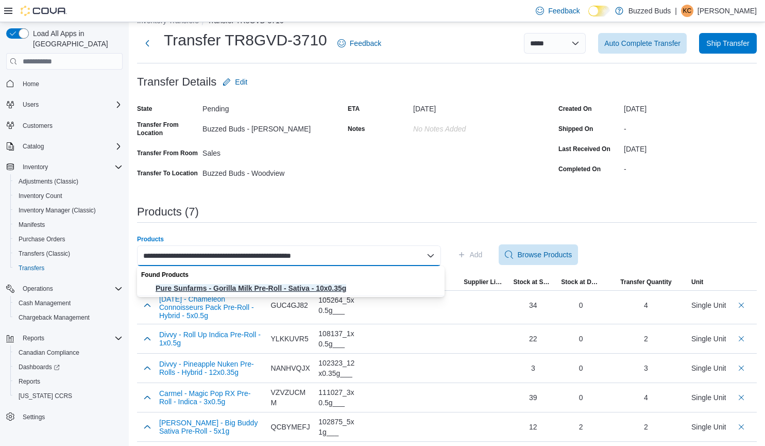
type input "**********"
click at [259, 283] on span "Pure Sunfarms - Gorilla Milk Pre-Roll - Sativa - 10x0.35g" at bounding box center [297, 288] width 283 height 10
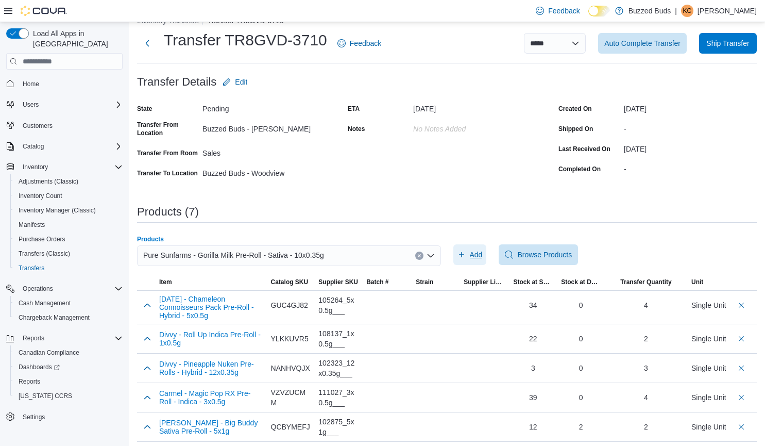
click at [473, 253] on span "Add" at bounding box center [476, 254] width 13 height 10
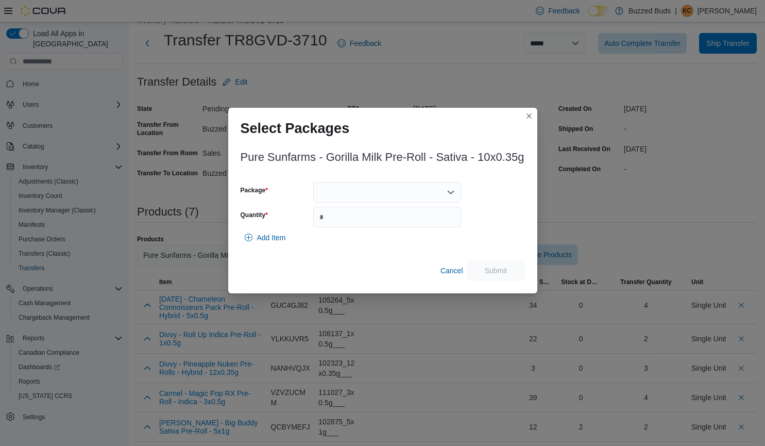
click at [363, 187] on div at bounding box center [387, 192] width 148 height 21
click at [349, 225] on span "00009554" at bounding box center [393, 225] width 123 height 10
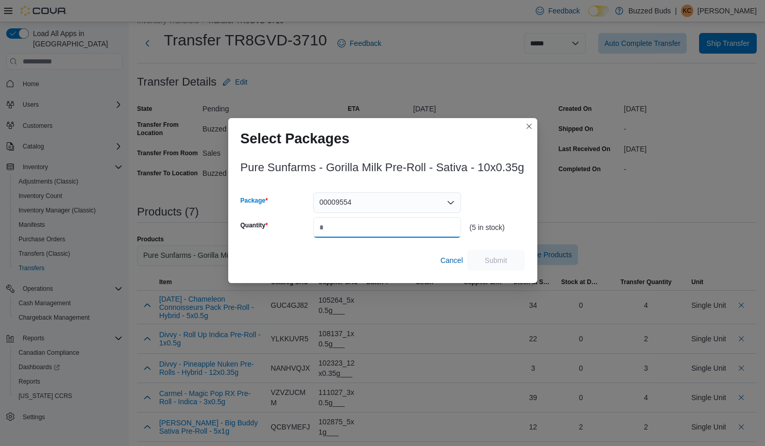
click at [334, 221] on input "Quantity" at bounding box center [387, 227] width 148 height 21
type input "*"
click at [498, 259] on span "Submit" at bounding box center [496, 259] width 23 height 10
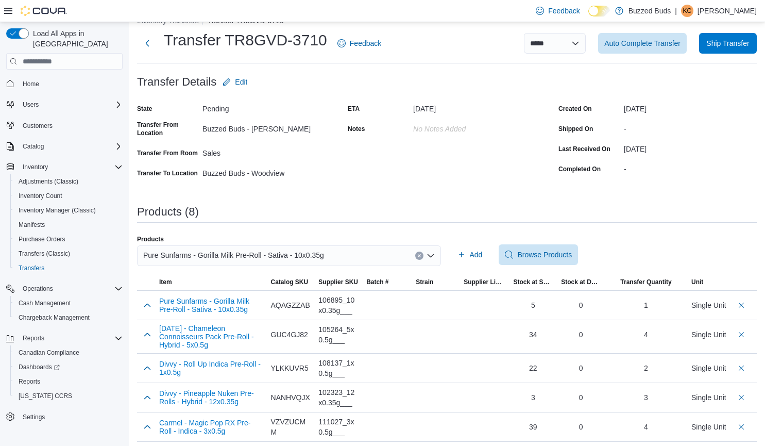
click at [428, 256] on div "Pure Sunfarms - Gorilla Milk Pre-Roll - Sativa - 10x0.35g" at bounding box center [289, 255] width 304 height 21
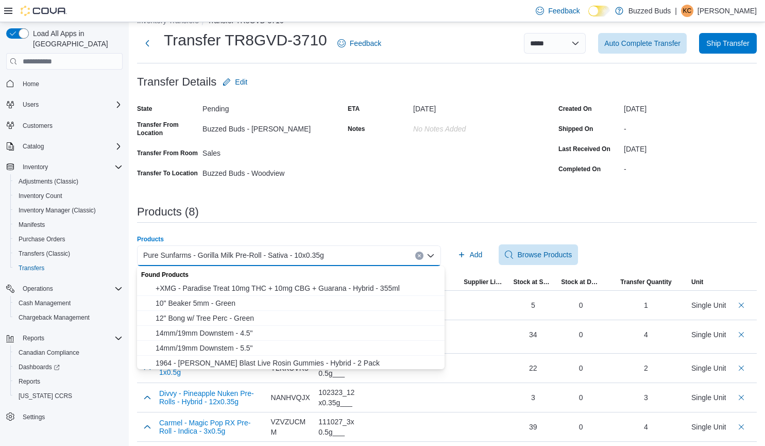
click at [421, 255] on icon "Clear input" at bounding box center [419, 255] width 4 height 4
paste input "**********"
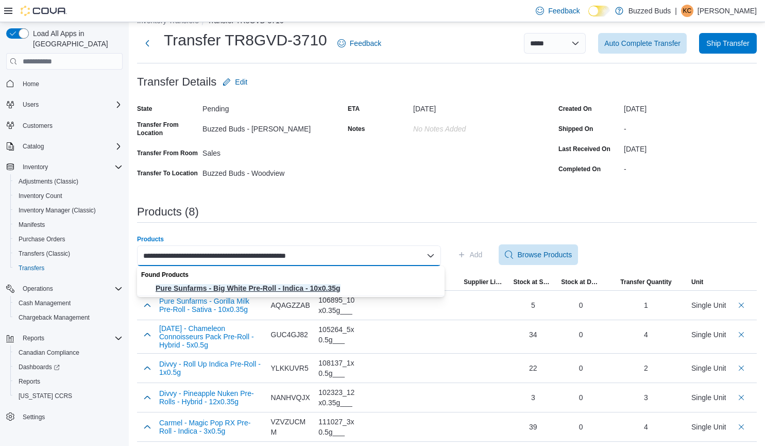
type input "**********"
click at [369, 284] on span "Pure Sunfarms - Big White Pre-Roll - Indica - 10x0.35g" at bounding box center [297, 288] width 283 height 10
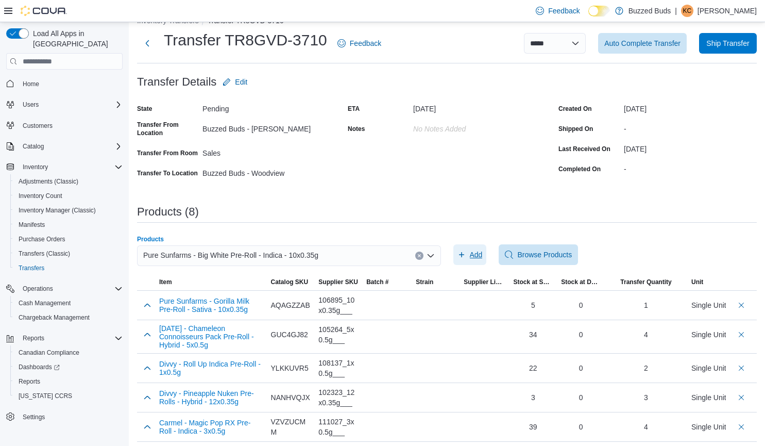
click at [466, 253] on icon "button" at bounding box center [461, 254] width 8 height 8
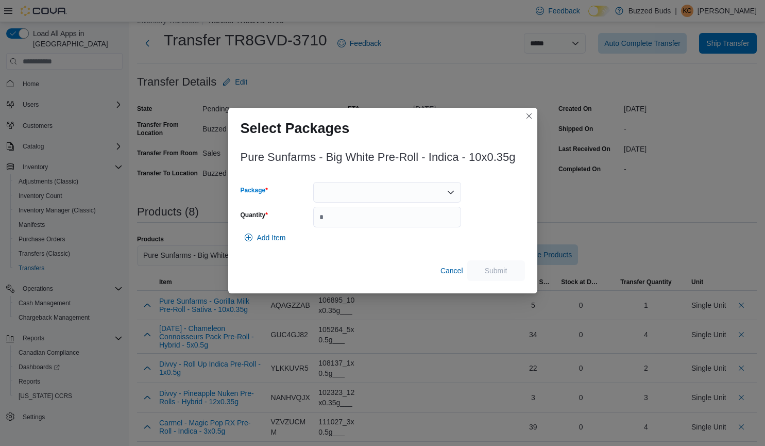
click at [338, 193] on div at bounding box center [387, 192] width 148 height 21
click at [338, 220] on span "00009302" at bounding box center [393, 225] width 123 height 10
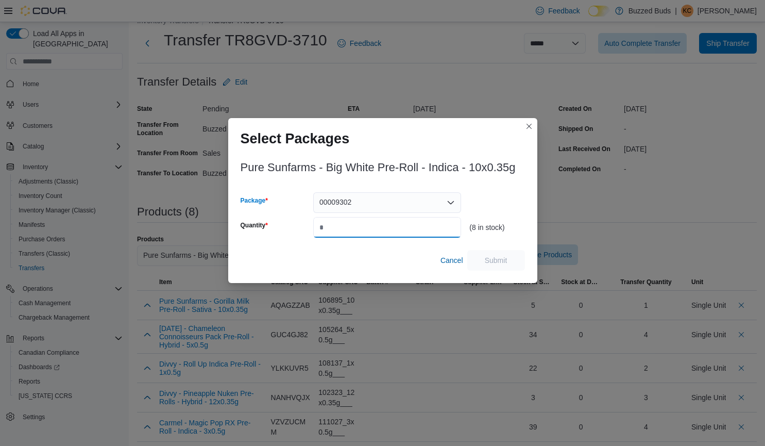
click at [335, 227] on input "Quantity" at bounding box center [387, 227] width 148 height 21
type input "*"
click at [510, 257] on span "Submit" at bounding box center [495, 259] width 45 height 21
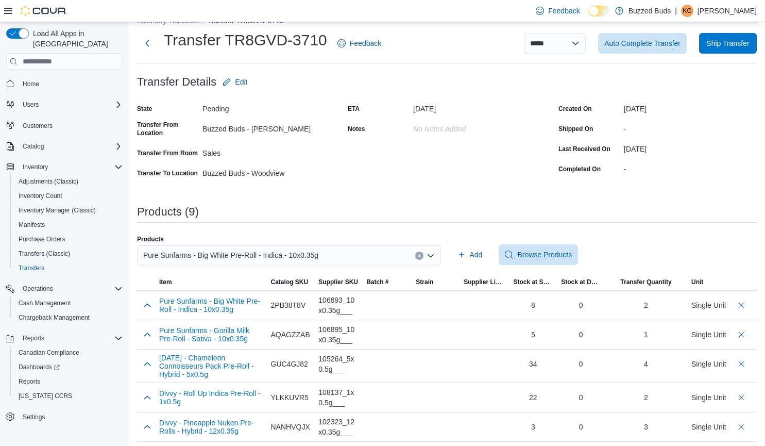
click at [420, 254] on icon "Clear input" at bounding box center [419, 255] width 3 height 3
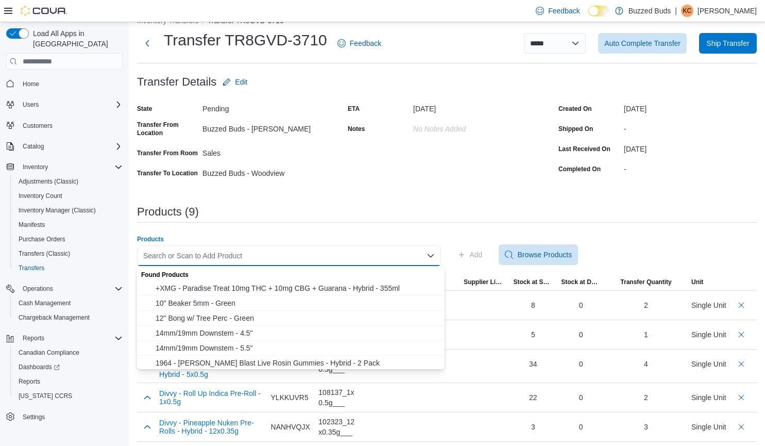
paste input "**********"
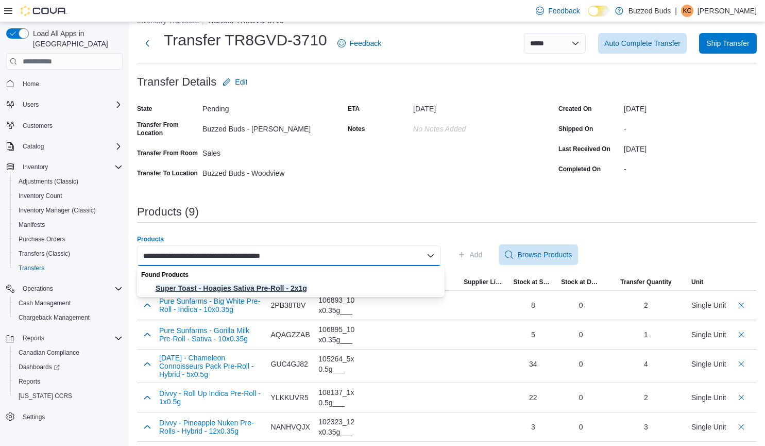
type input "**********"
click at [313, 287] on span "Super Toast - Hoagies Sativa Pre-Roll - 2x1g" at bounding box center [297, 288] width 283 height 10
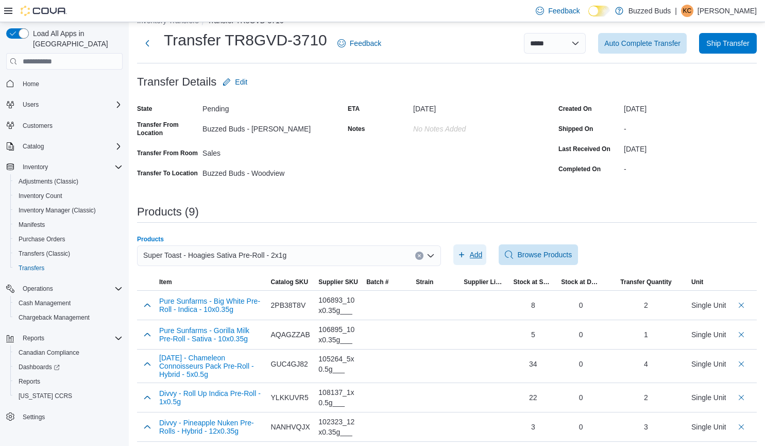
click at [474, 255] on span "Add" at bounding box center [476, 254] width 13 height 10
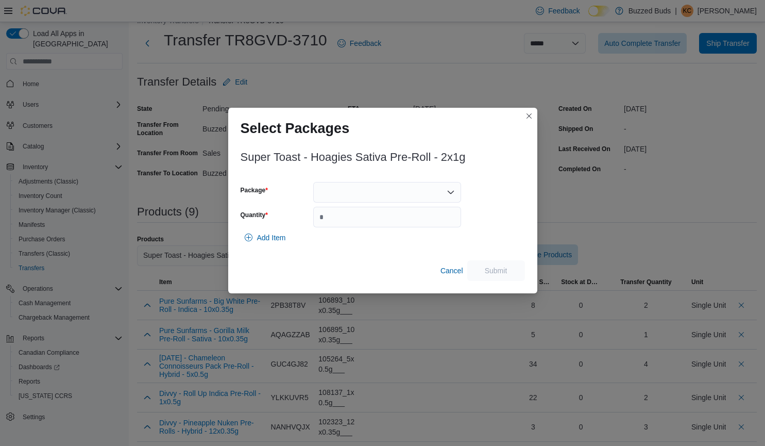
click at [343, 193] on div at bounding box center [387, 192] width 148 height 21
click at [340, 224] on span "00008960" at bounding box center [393, 225] width 123 height 10
click at [347, 195] on span "00008960" at bounding box center [335, 191] width 32 height 12
click at [350, 220] on span "00009234" at bounding box center [393, 225] width 123 height 10
click at [343, 218] on input "Quantity" at bounding box center [387, 217] width 148 height 21
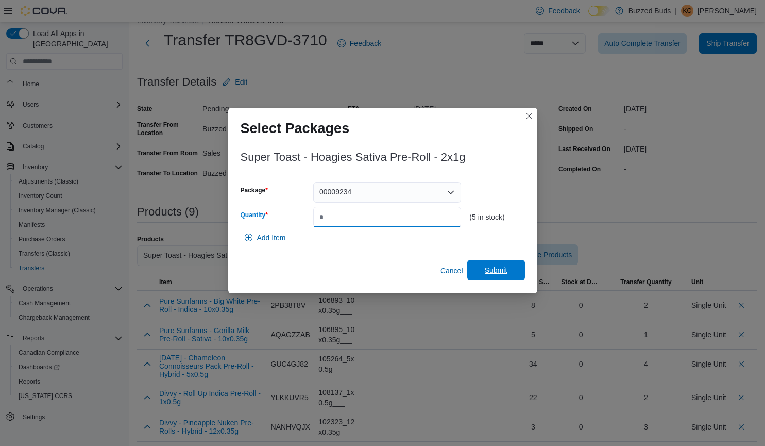
type input "*"
click at [510, 266] on span "Submit" at bounding box center [495, 270] width 45 height 21
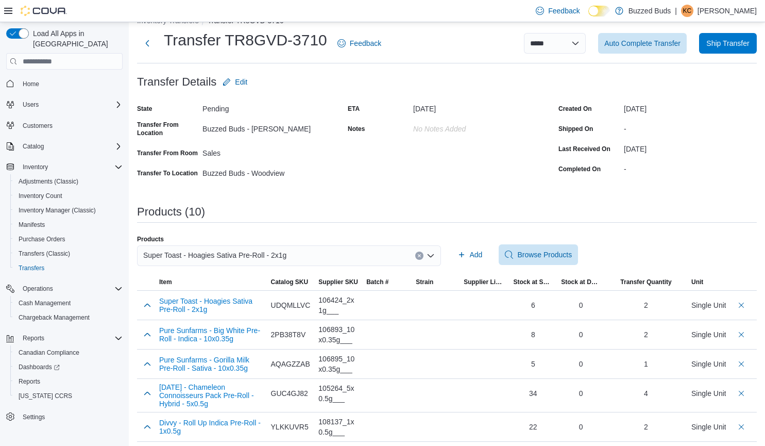
click at [422, 252] on button "Clear input" at bounding box center [419, 255] width 8 height 8
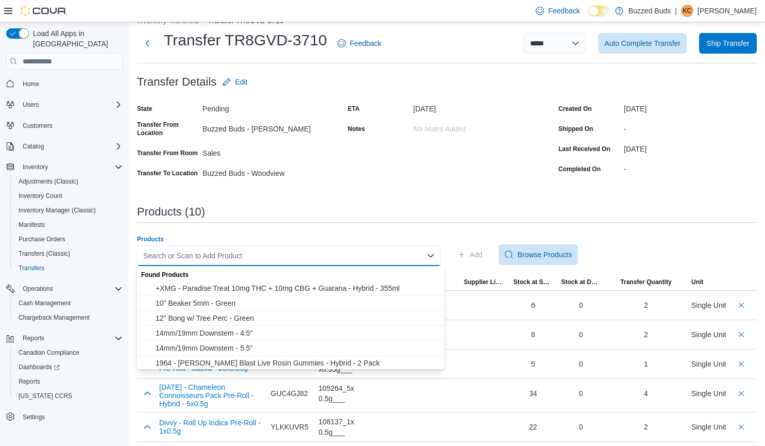
paste input "**********"
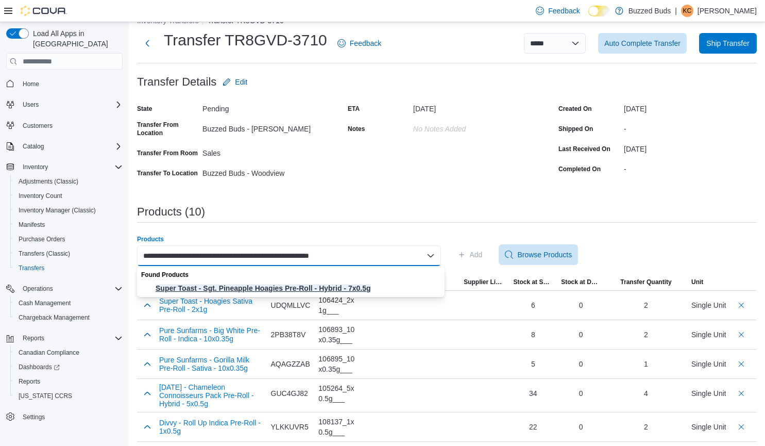
type input "**********"
click at [368, 284] on span "Super Toast - Sgt. Pineapple Hoagies Pre-Roll - Hybrid - 7x0.5g" at bounding box center [297, 288] width 283 height 10
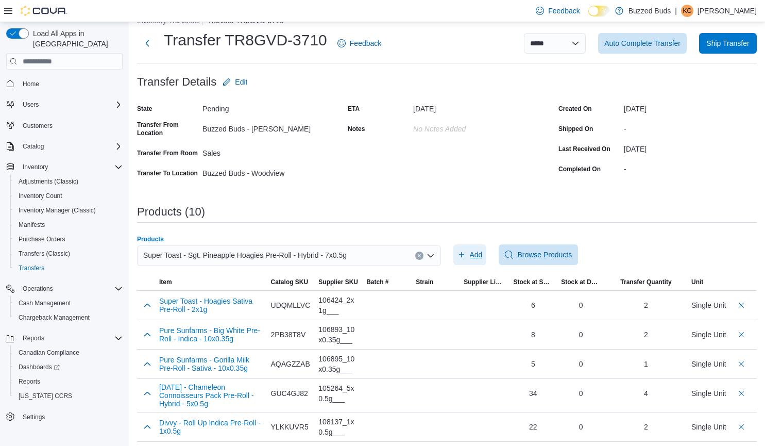
click at [471, 251] on span "Add" at bounding box center [469, 254] width 25 height 21
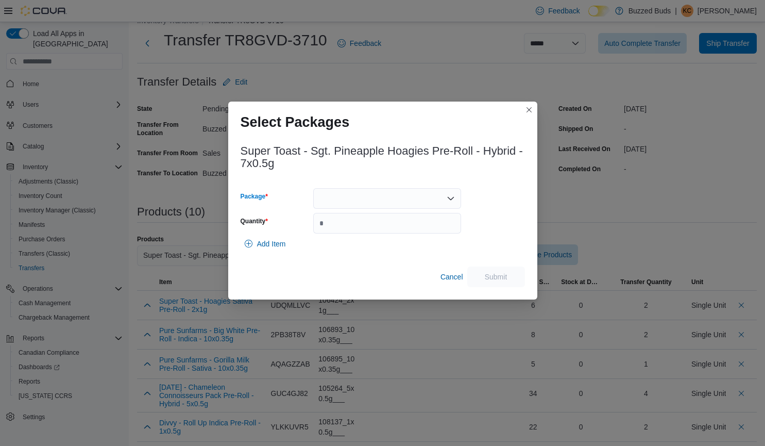
click at [413, 201] on div at bounding box center [387, 198] width 148 height 21
click at [377, 232] on span "00009677" at bounding box center [393, 231] width 123 height 10
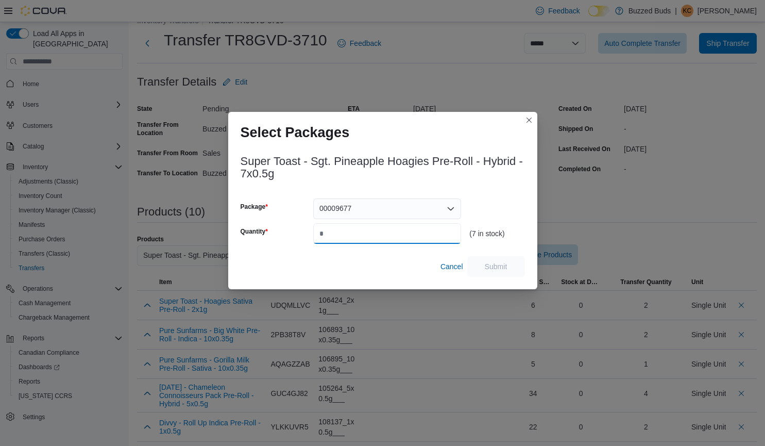
click at [354, 233] on input "Quantity" at bounding box center [387, 233] width 148 height 21
type input "*"
click at [501, 260] on span "Submit" at bounding box center [495, 265] width 45 height 21
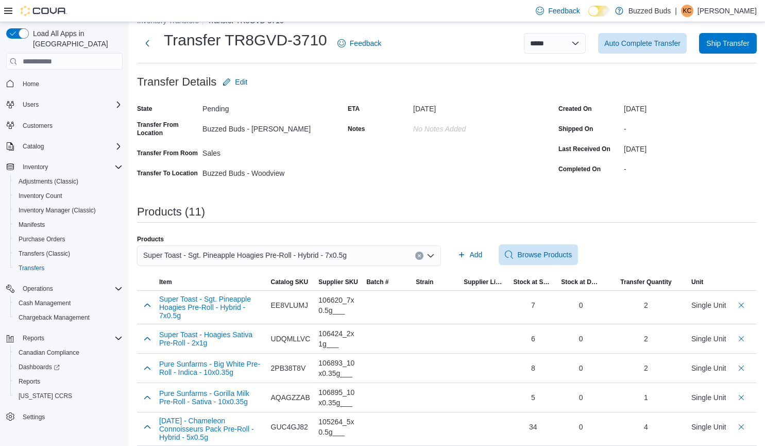
click at [420, 254] on icon "Clear input" at bounding box center [419, 255] width 3 height 3
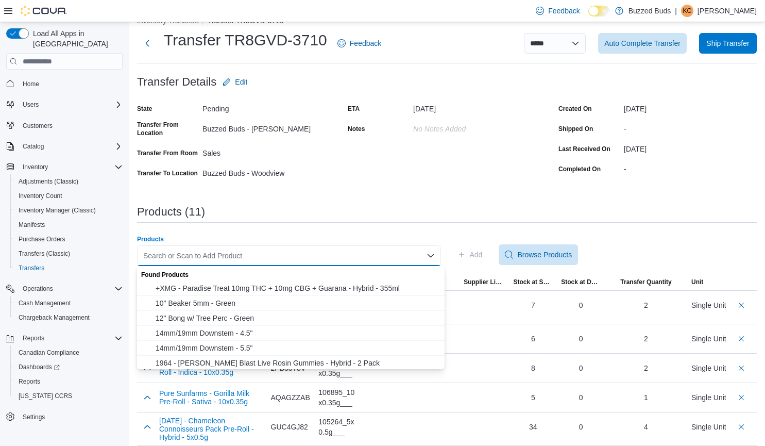
paste input "**********"
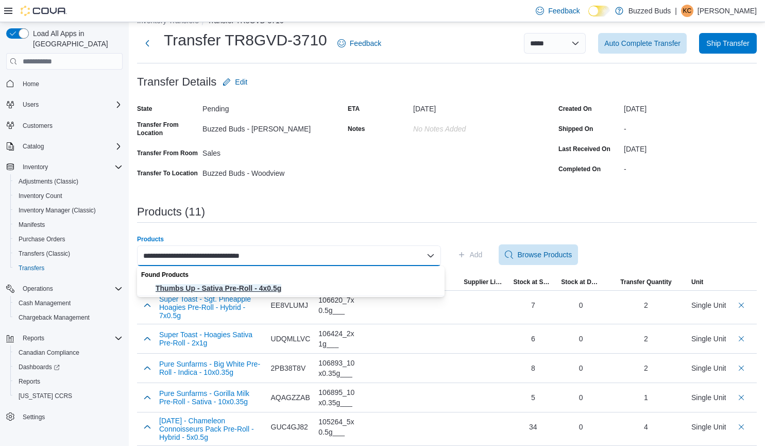
type input "**********"
click at [283, 295] on button "Thumbs Up - Sativa Pre-Roll - 4x0.5g" at bounding box center [291, 288] width 308 height 15
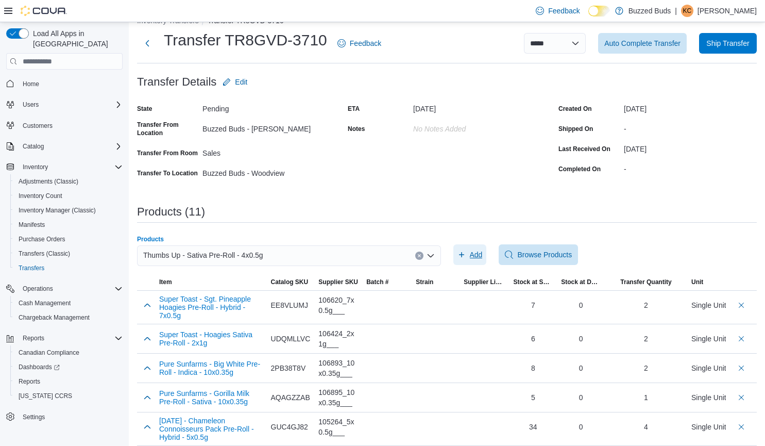
click at [481, 252] on span "Add" at bounding box center [476, 254] width 13 height 10
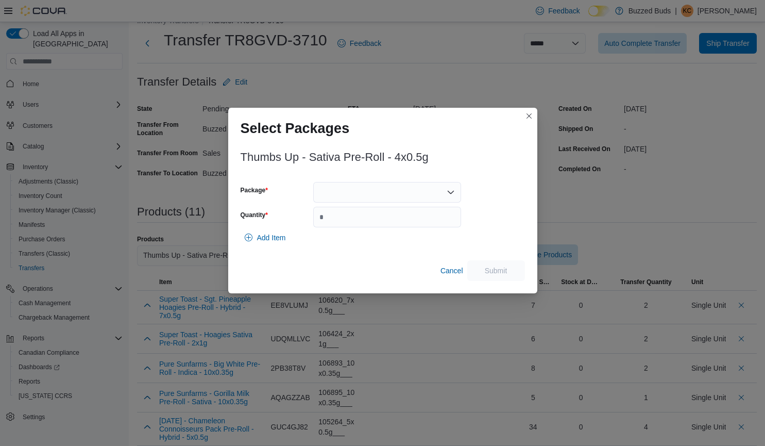
click at [358, 190] on div at bounding box center [387, 192] width 148 height 21
click at [339, 218] on button "H192LUM-PR05" at bounding box center [387, 225] width 148 height 15
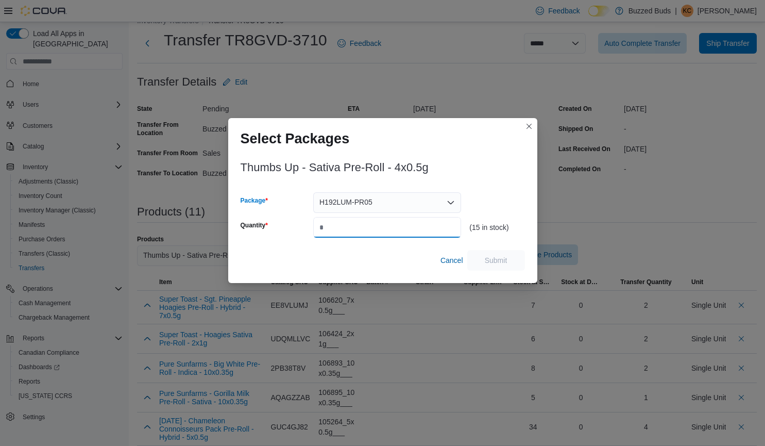
click at [324, 229] on input "Quantity" at bounding box center [387, 227] width 148 height 21
type input "*"
click at [506, 253] on span "Submit" at bounding box center [495, 259] width 45 height 21
